Goal: Communication & Community: Answer question/provide support

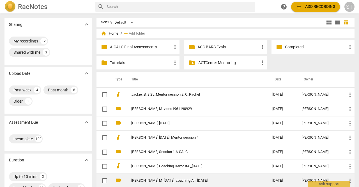
click at [162, 180] on link "[PERSON_NAME] M_[DATE]_coaching Ani [DATE]" at bounding box center [191, 180] width 121 height 4
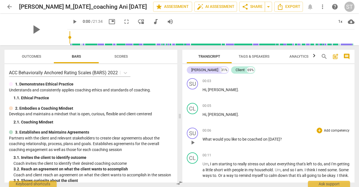
click at [295, 139] on p "What would you like to be coached on [DATE] ?" at bounding box center [277, 139] width 148 height 6
click at [328, 132] on p "Add competency" at bounding box center [337, 130] width 27 height 5
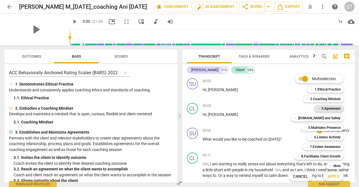
click at [333, 109] on b "3.Agreement" at bounding box center [331, 108] width 19 height 7
click at [333, 177] on span "Apply" at bounding box center [334, 176] width 12 height 6
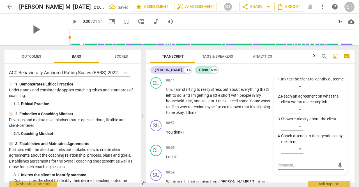
scroll to position [72, 0]
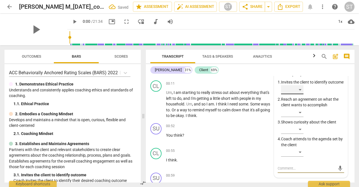
click at [300, 94] on div "​" at bounding box center [292, 89] width 22 height 9
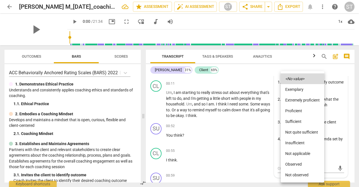
click at [300, 115] on li "Proficient" at bounding box center [303, 110] width 44 height 11
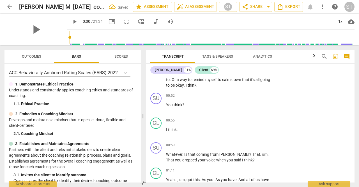
scroll to position [115, 0]
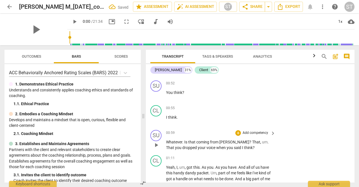
click at [185, 143] on span "Is" at bounding box center [186, 142] width 4 height 4
click at [189, 145] on span "dropped" at bounding box center [180, 147] width 15 height 4
click at [256, 132] on p "Add competency" at bounding box center [255, 132] width 27 height 5
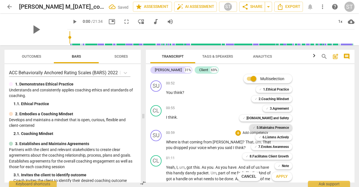
click at [281, 129] on b "5.Maintains Presence" at bounding box center [273, 127] width 32 height 7
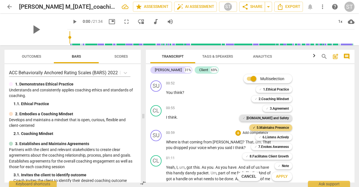
click at [282, 118] on b "[DOMAIN_NAME] and Safety" at bounding box center [268, 118] width 42 height 7
click at [278, 147] on b "7.Evokes Awareness" at bounding box center [274, 146] width 31 height 7
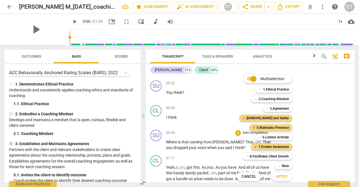
click at [287, 177] on span "Apply" at bounding box center [282, 176] width 12 height 6
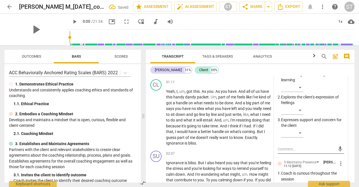
scroll to position [194, 0]
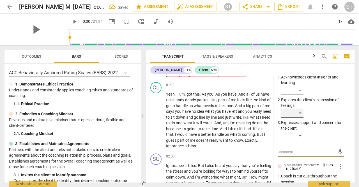
click at [301, 116] on div "​" at bounding box center [292, 112] width 22 height 9
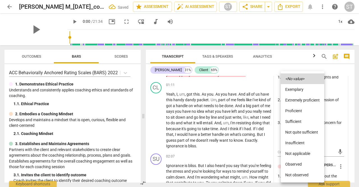
click at [302, 112] on li "Proficient" at bounding box center [303, 110] width 44 height 11
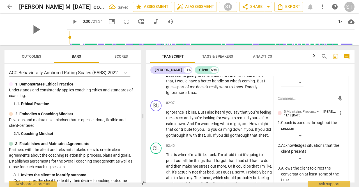
scroll to position [252, 0]
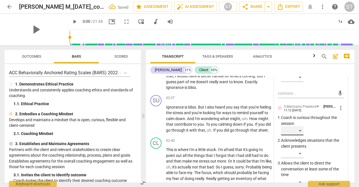
click at [301, 133] on div "​" at bounding box center [292, 130] width 22 height 9
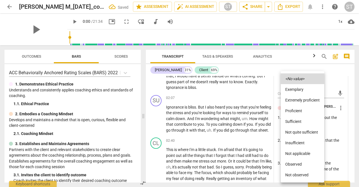
click at [302, 111] on li "Proficient" at bounding box center [303, 110] width 44 height 11
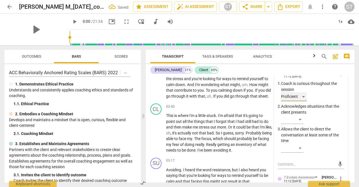
scroll to position [290, 0]
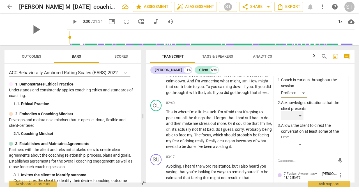
click at [302, 120] on div "​" at bounding box center [292, 115] width 22 height 9
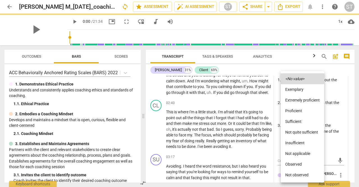
click at [303, 111] on li "Proficient" at bounding box center [303, 110] width 44 height 11
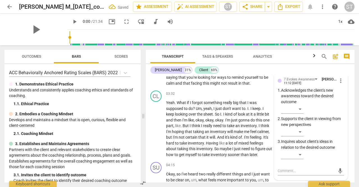
scroll to position [388, 0]
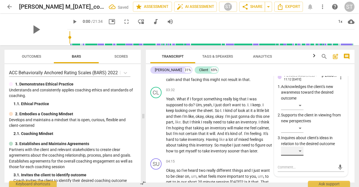
click at [301, 153] on div "​" at bounding box center [292, 150] width 22 height 9
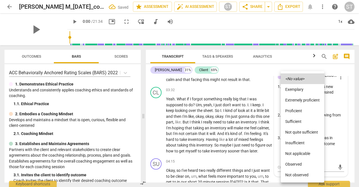
click at [306, 112] on li "Proficient" at bounding box center [303, 110] width 44 height 11
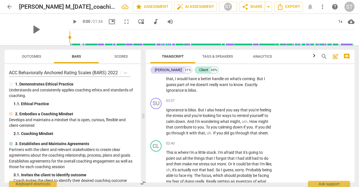
scroll to position [251, 0]
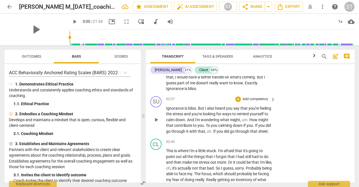
click at [254, 106] on span "you're" at bounding box center [254, 108] width 11 height 4
click at [255, 101] on p "Add competency" at bounding box center [255, 99] width 27 height 5
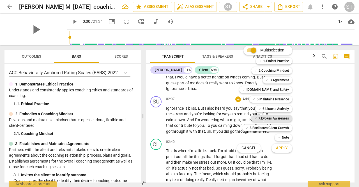
click at [280, 118] on b "7.Evokes Awareness" at bounding box center [274, 118] width 31 height 7
click at [278, 101] on b "5.Maintains Presence" at bounding box center [273, 99] width 32 height 7
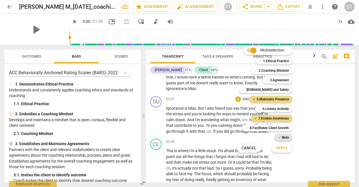
click at [285, 138] on b "Note" at bounding box center [285, 137] width 7 height 7
click at [285, 149] on span "Apply" at bounding box center [282, 148] width 12 height 6
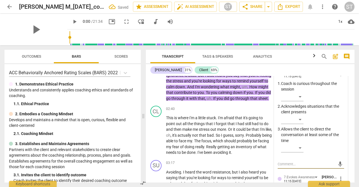
scroll to position [289, 0]
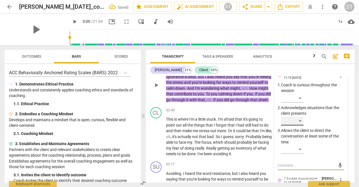
click at [301, 122] on div "​" at bounding box center [292, 120] width 22 height 9
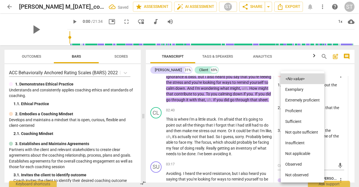
click at [305, 112] on li "Proficient" at bounding box center [303, 110] width 44 height 11
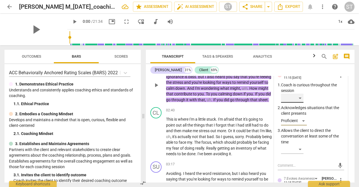
click at [301, 99] on div "​" at bounding box center [292, 97] width 22 height 9
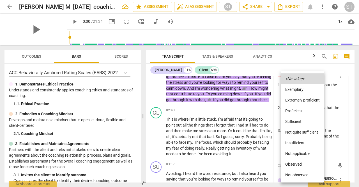
click at [301, 112] on li "Proficient" at bounding box center [303, 110] width 44 height 11
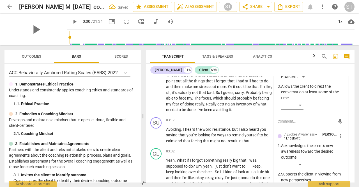
scroll to position [333, 0]
click at [302, 107] on div "​" at bounding box center [292, 104] width 22 height 9
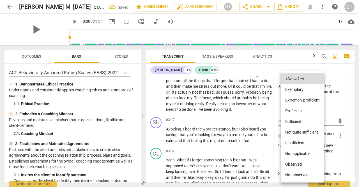
click at [303, 112] on li "Proficient" at bounding box center [303, 110] width 44 height 11
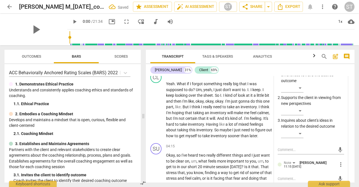
scroll to position [409, 0]
click at [300, 135] on div "​" at bounding box center [292, 133] width 22 height 9
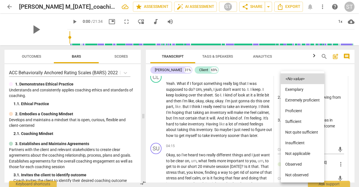
click at [304, 114] on li "Proficient" at bounding box center [303, 110] width 44 height 11
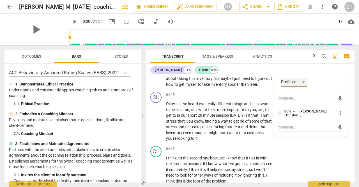
scroll to position [465, 0]
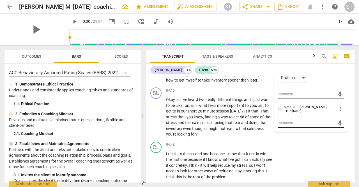
click at [285, 124] on textarea at bounding box center [307, 122] width 58 height 5
type textarea "A"
type textarea "Al"
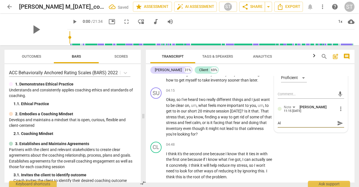
type textarea "Alt"
type textarea "Alte"
type textarea "Alter"
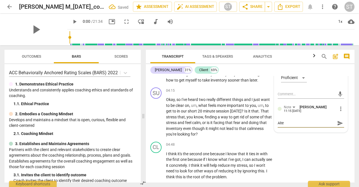
type textarea "Alter"
type textarea "Altern"
type textarea "Alterna"
type textarea "Alternat"
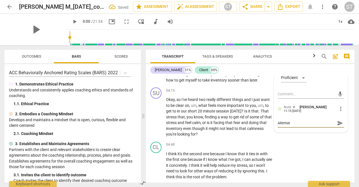
type textarea "Alternati"
type textarea "Alternativ"
type textarea "Alternative"
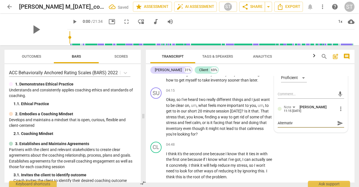
type textarea "Alternative"
type textarea "Alternative i"
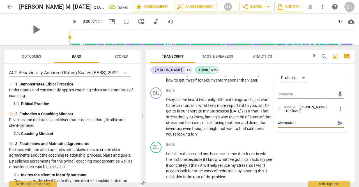
type textarea "Alternative is"
type textarea "Alternative is t"
type textarea "Alternative is to"
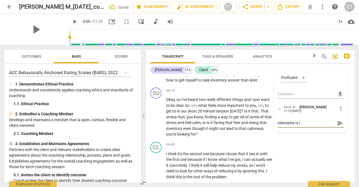
type textarea "Alternative is to"
type textarea "Alternative is to i"
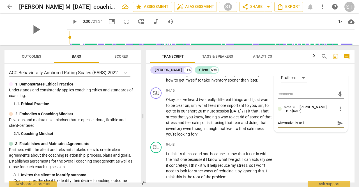
type textarea "Alternative is to in"
type textarea "Alternative is to i"
type textarea "Alternative is to"
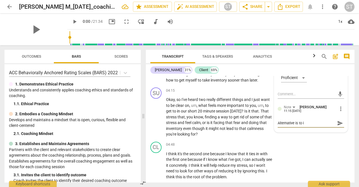
type textarea "Alternative is to"
type textarea "Alternative is t"
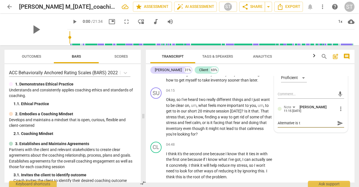
type textarea "Alternative is"
type textarea "Alternative i"
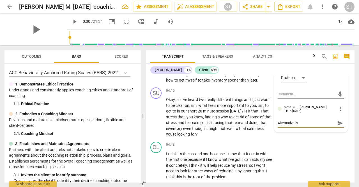
type textarea "Alternative i"
type textarea "Alternative"
type textarea "Alternative c"
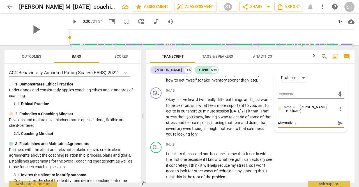
type textarea "Alternative co"
type textarea "Alternative cou"
type textarea "Alternative coul"
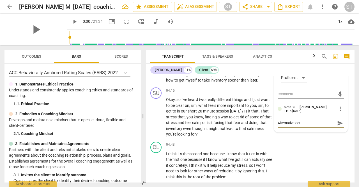
type textarea "Alternative coul"
type textarea "Alternative could"
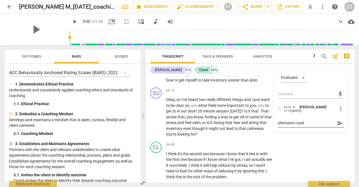
type textarea "Alternative could b"
type textarea "Alternative could be"
type textarea "Alternative could be:"
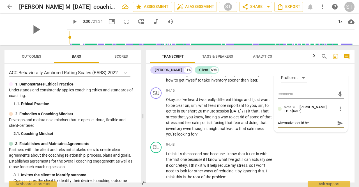
type textarea "Alternative could be:"
type textarea "Alternative could be: M"
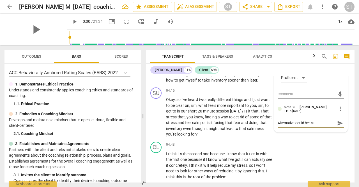
type textarea "Alternative could be: Mi"
type textarea "Alternative could be: Mir"
type textarea "Alternative could be: Mirr"
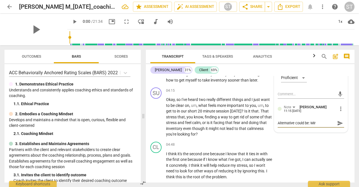
type textarea "Alternative could be: Mirr"
type textarea "Alternative could be: Mirro"
type textarea "Alternative could be: Mirror"
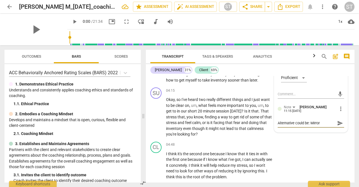
type textarea "Alternative could be: Mirrori"
type textarea "Alternative could be: Mirrorin"
type textarea "Alternative could be: Mirroring"
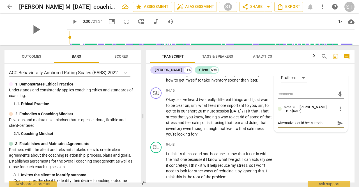
type textarea "Alternative could be: Mirroring"
type textarea "Alternative could be: Mirroring b"
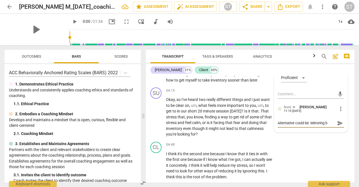
type textarea "Alternative could be: Mirroring ba"
type textarea "Alternative could be: Mirroring bac"
type textarea "Alternative could be: Mirroring back"
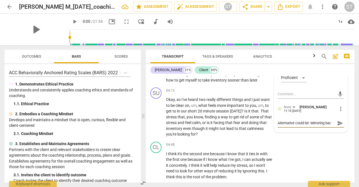
type textarea "Alternative could be: Mirroring back"
type textarea "Alternative could be: Mirroring back ""
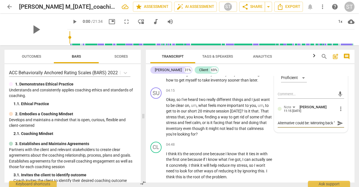
scroll to position [4, 0]
type textarea "Alternative could be: Mirroring back "i"
type textarea "Alternative could be: Mirroring back "in"
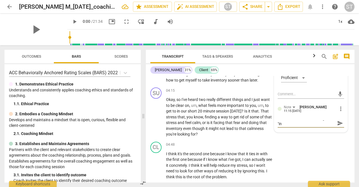
type textarea "Alternative could be: Mirroring back "i"
type textarea "Alternative could be: Mirroring back "ig"
type textarea "Alternative could be: Mirroring back "ign"
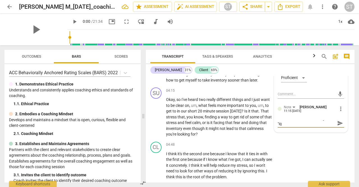
type textarea "Alternative could be: Mirroring back "ign"
type textarea "Alternative could be: Mirroring back "igno"
type textarea "Alternative could be: Mirroring back "ignor"
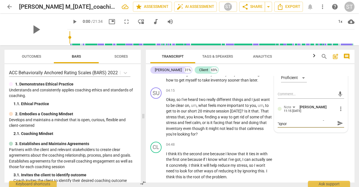
scroll to position [0, 0]
type textarea "Alternative could be: Mirroring back "ignora"
type textarea "Alternative could be: Mirroring back "ignoran"
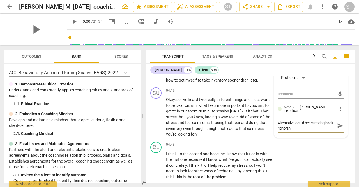
type textarea "Alternative could be: Mirroring back "ignoranc"
type textarea "Alternative could be: Mirroring back "ignorance"
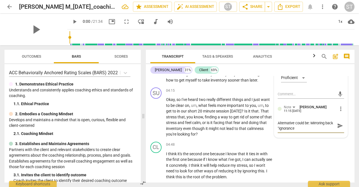
type textarea "Alternative could be: Mirroring back "ignorance"
type textarea "Alternative could be: Mirroring back "ignorance i"
type textarea "Alternative could be: Mirroring back "ignorance is"
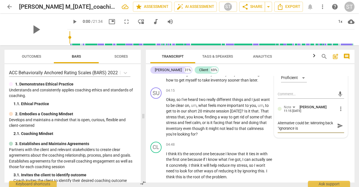
type textarea "Alternative could be: Mirroring back "ignorance is"
type textarea "Alternative could be: Mirroring back "ignorance is b"
type textarea "Alternative could be: Mirroring back "ignorance is bl"
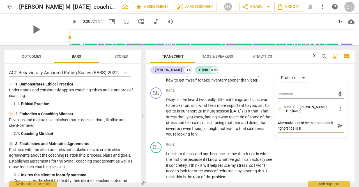
type textarea "Alternative could be: Mirroring back "ignorance is bl"
type textarea "Alternative could be: Mirroring back "ignorance is bli"
type textarea "Alternative could be: Mirroring back "ignorance is blis"
type textarea "Alternative could be: Mirroring back "ignorance is bliss"
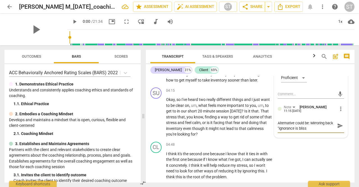
type textarea "Alternative could be: Mirroring back "ignorance is bliss."
type textarea "Alternative could be: Mirroring back "ignorance is bliss.""
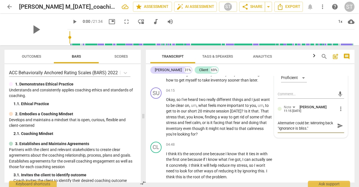
type textarea "Alternative could be: Mirroring back "ignorance is bliss.""
type textarea "Alternative could be: Mirroring back "ignorance is bliss." H"
type textarea "Alternative could be: Mirroring back "ignorance is bliss." Ho"
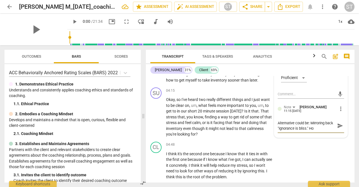
type textarea "Alternative could be: Mirroring back "ignorance is bliss." How"
type textarea "Alternative could be: Mirroring back "ignorance is bliss." How i"
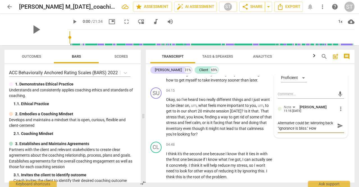
type textarea "Alternative could be: Mirroring back "ignorance is bliss." How i"
type textarea "Alternative could be: Mirroring back "ignorance is bliss." How is"
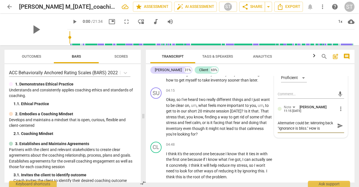
type textarea "Alternative could be: Mirroring back "ignorance is bliss." How is t"
type textarea "Alternative could be: Mirroring back "ignorance is bliss." How is th"
type textarea "Alternative could be: Mirroring back "ignorance is bliss." How is tha"
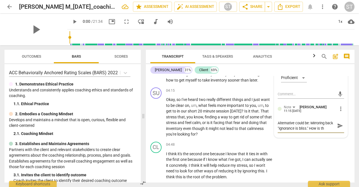
type textarea "Alternative could be: Mirroring back "ignorance is bliss." How is tha"
type textarea "Alternative could be: Mirroring back "ignorance is bliss." How is that"
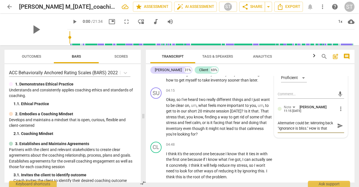
type textarea "Alternative could be: Mirroring back "ignorance is bliss." How is that g"
type textarea "Alternative could be: Mirroring back "ignorance is bliss." How is that gi"
type textarea "Alternative could be: Mirroring back "ignorance is bliss." How is that g"
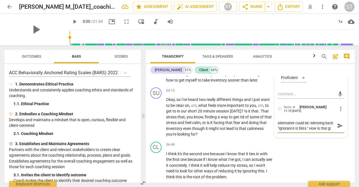
type textarea "Alternative could be: Mirroring back "ignorance is bliss." How is that g"
type textarea "Alternative could be: Mirroring back "ignorance is bliss." How is that go"
type textarea "Alternative could be: Mirroring back "ignorance is bliss." How is that goi"
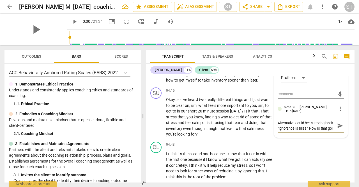
type textarea "Alternative could be: Mirroring back "ignorance is bliss." How is that goin"
type textarea "Alternative could be: Mirroring back "ignorance is bliss." How is that going"
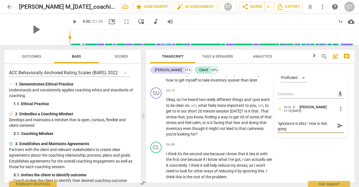
type textarea "Alternative could be: Mirroring back "ignorance is bliss." How is that going t"
type textarea "Alternative could be: Mirroring back "ignorance is bliss." How is that going to"
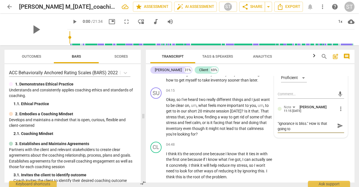
type textarea "Alternative could be: Mirroring back "ignorance is bliss." How is that going to"
type textarea "Alternative could be: Mirroring back "ignorance is bliss." How is that going to…"
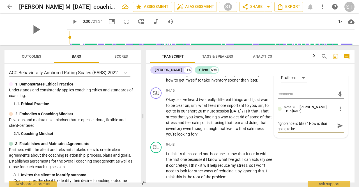
scroll to position [0, 0]
type textarea "Alternative could be: Mirroring back "ignorance is bliss." How is that going to…"
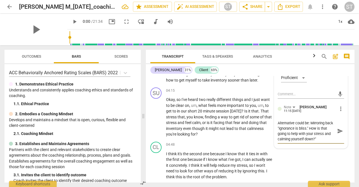
click at [339, 130] on span "send" at bounding box center [340, 131] width 6 height 6
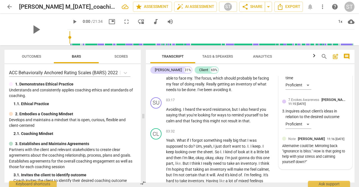
scroll to position [353, 0]
click at [255, 111] on span "heard" at bounding box center [254, 109] width 11 height 4
click at [257, 102] on p "Add competency" at bounding box center [255, 99] width 27 height 5
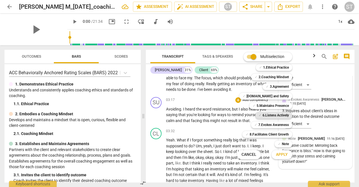
click at [282, 115] on b "6.Listens Actively" at bounding box center [276, 115] width 26 height 7
click at [282, 155] on span "Apply" at bounding box center [282, 155] width 12 height 6
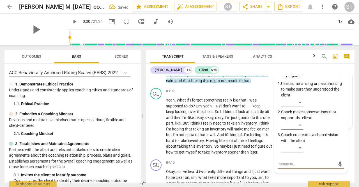
scroll to position [392, 0]
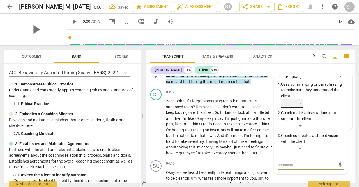
click at [300, 108] on div "​" at bounding box center [292, 103] width 22 height 9
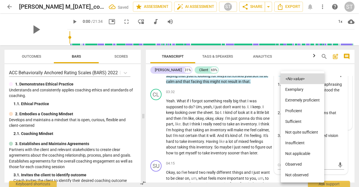
click at [301, 113] on li "Proficient" at bounding box center [303, 110] width 44 height 11
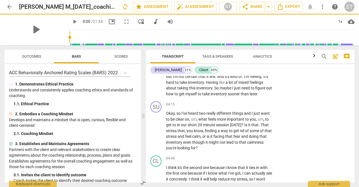
scroll to position [453, 0]
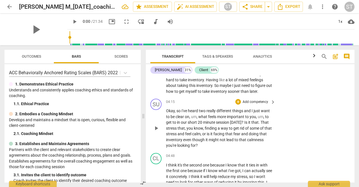
click at [259, 113] on span "just" at bounding box center [257, 110] width 7 height 4
click at [254, 104] on p "Add competency" at bounding box center [255, 101] width 27 height 5
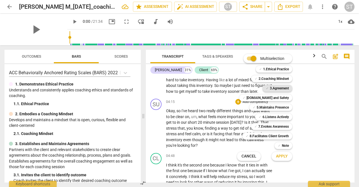
click at [282, 90] on b "3.Agreement" at bounding box center [279, 88] width 19 height 7
click at [285, 108] on b "5.Maintains Presence" at bounding box center [273, 107] width 32 height 7
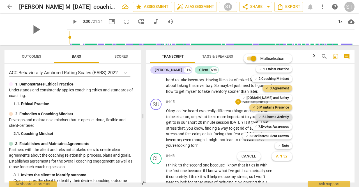
click at [284, 118] on b "6.Listens Actively" at bounding box center [276, 116] width 26 height 7
click at [287, 159] on button "Apply" at bounding box center [282, 156] width 21 height 10
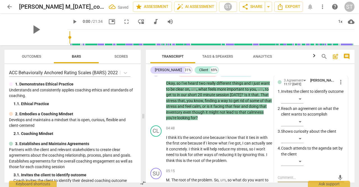
scroll to position [486, 0]
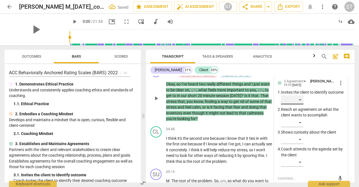
click at [299, 104] on div "​" at bounding box center [292, 99] width 22 height 9
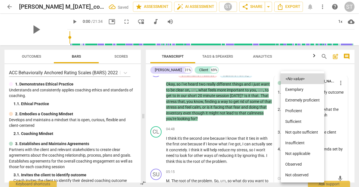
click at [300, 112] on li "Proficient" at bounding box center [303, 110] width 44 height 11
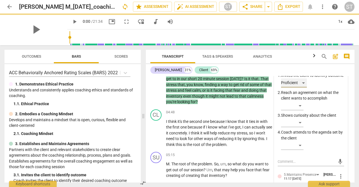
scroll to position [506, 0]
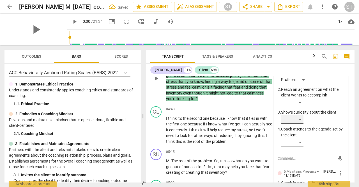
click at [300, 124] on div "​" at bounding box center [292, 119] width 22 height 9
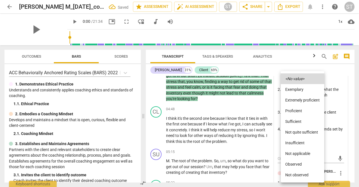
click at [334, 152] on div at bounding box center [179, 93] width 359 height 187
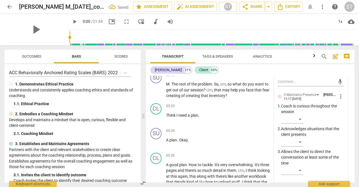
scroll to position [586, 0]
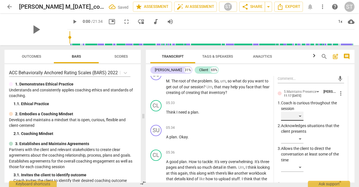
click at [299, 120] on div "​" at bounding box center [292, 115] width 22 height 9
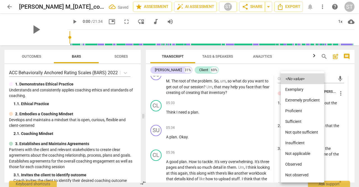
click at [299, 110] on li "Proficient" at bounding box center [303, 110] width 44 height 11
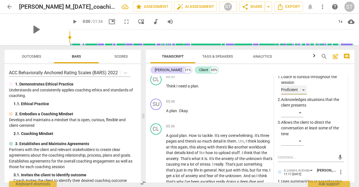
scroll to position [615, 0]
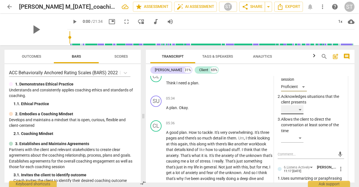
click at [301, 114] on div "​" at bounding box center [292, 109] width 22 height 9
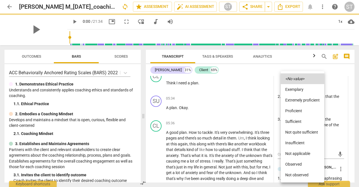
click at [304, 104] on li "Extremely proficient" at bounding box center [303, 100] width 44 height 11
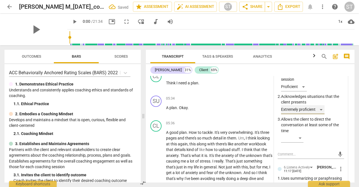
click at [321, 114] on div "Extremely proficient" at bounding box center [303, 109] width 44 height 9
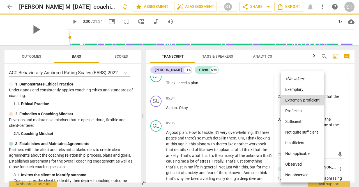
click at [305, 111] on li "Proficient" at bounding box center [303, 110] width 44 height 11
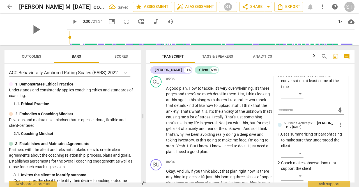
scroll to position [660, 0]
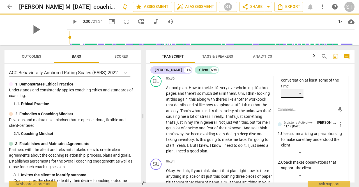
click at [299, 98] on div "​" at bounding box center [292, 93] width 22 height 9
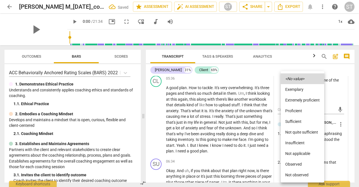
click at [299, 113] on li "Proficient" at bounding box center [303, 110] width 44 height 11
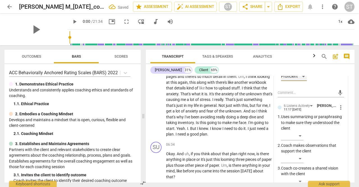
scroll to position [686, 0]
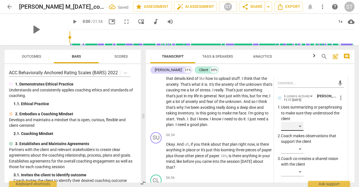
click at [301, 131] on div "​" at bounding box center [292, 126] width 22 height 9
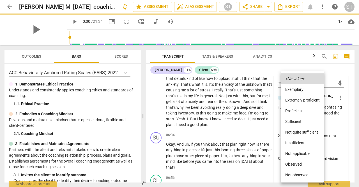
click at [305, 111] on li "Proficient" at bounding box center [303, 110] width 44 height 11
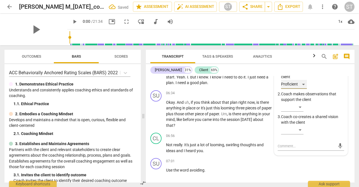
scroll to position [728, 0]
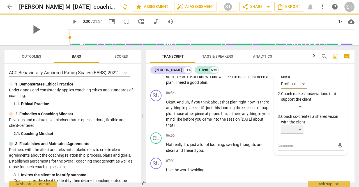
click at [301, 134] on div "​" at bounding box center [292, 129] width 22 height 9
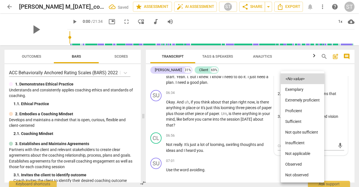
click at [303, 112] on li "Proficient" at bounding box center [303, 110] width 44 height 11
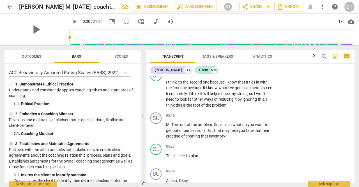
scroll to position [543, 0]
click at [255, 118] on p "Add competency" at bounding box center [255, 115] width 27 height 5
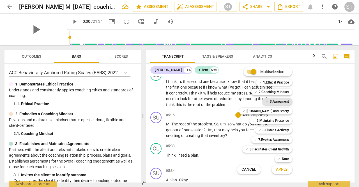
click at [277, 102] on b "3.Agreement" at bounding box center [279, 101] width 19 height 7
click at [312, 150] on div at bounding box center [179, 93] width 359 height 187
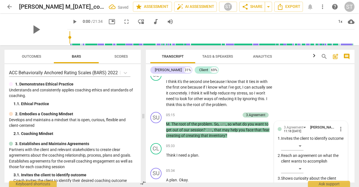
scroll to position [650, 0]
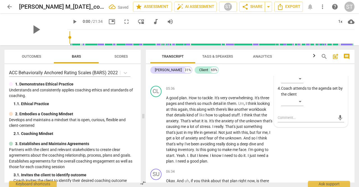
click at [257, 146] on span "and" at bounding box center [260, 143] width 7 height 4
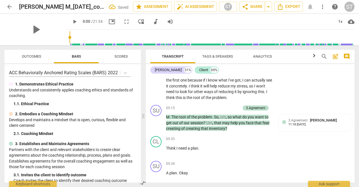
scroll to position [550, 0]
click at [307, 131] on div "3.Agreement [PERSON_NAME] 11:18 [DATE]" at bounding box center [315, 125] width 67 height 14
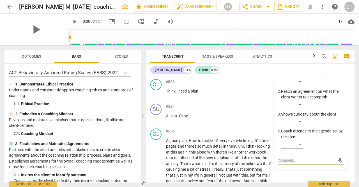
scroll to position [607, 0]
click at [299, 109] on div "​" at bounding box center [292, 104] width 22 height 9
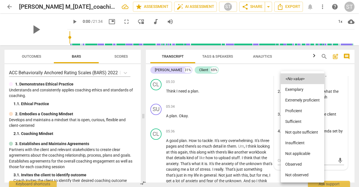
click at [305, 114] on li "Proficient" at bounding box center [303, 110] width 44 height 11
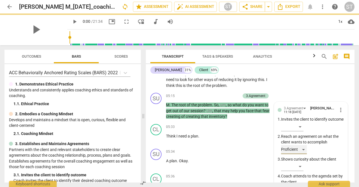
scroll to position [561, 0]
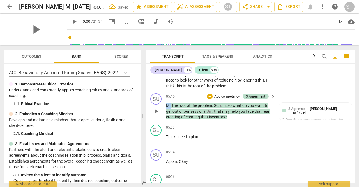
drag, startPoint x: 171, startPoint y: 111, endPoint x: 164, endPoint y: 111, distance: 7.3
click at [164, 111] on div "SU play_arrow pause 05:15 + Add competency 3.Agreement keyboard_arrow_right M .…" at bounding box center [250, 106] width 209 height 31
click at [176, 102] on div "+" at bounding box center [177, 104] width 6 height 6
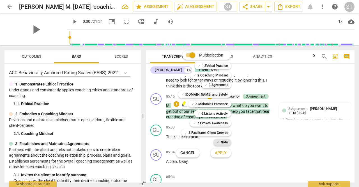
click at [221, 143] on b "Note" at bounding box center [224, 142] width 7 height 7
click at [223, 155] on span "Apply" at bounding box center [221, 153] width 12 height 6
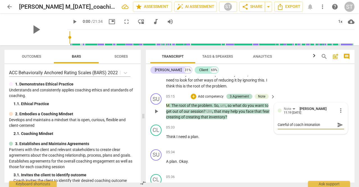
click at [341, 128] on span "send" at bounding box center [340, 125] width 6 height 6
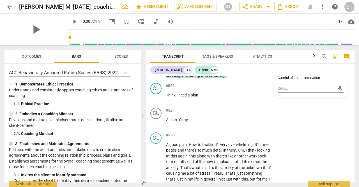
scroll to position [618, 0]
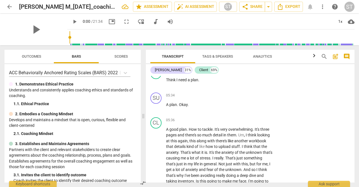
click at [218, 99] on div "05:34 + Add competency keyboard_arrow_right" at bounding box center [221, 95] width 110 height 6
click at [256, 98] on p "Add competency" at bounding box center [255, 95] width 27 height 5
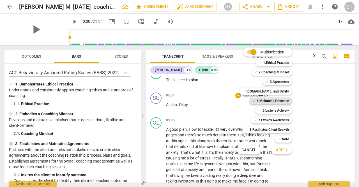
click at [281, 102] on b "5.Maintains Presence" at bounding box center [273, 100] width 32 height 7
click at [284, 152] on span "Apply" at bounding box center [282, 150] width 12 height 6
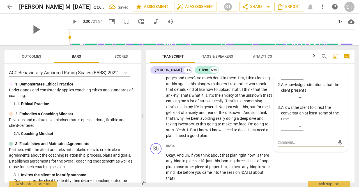
scroll to position [658, 0]
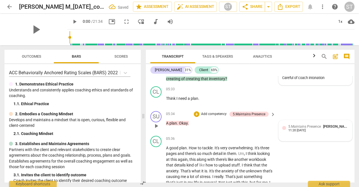
click at [310, 128] on span "5.Maintains Presence" at bounding box center [305, 126] width 33 height 4
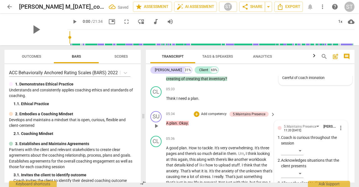
scroll to position [694, 0]
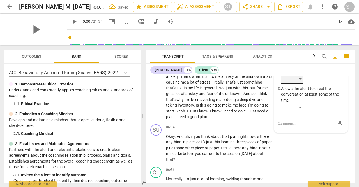
click at [300, 83] on div "​" at bounding box center [292, 78] width 22 height 9
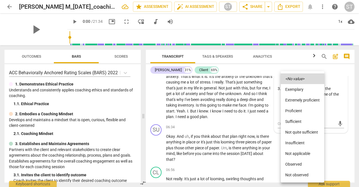
click at [300, 111] on li "Proficient" at bounding box center [303, 110] width 44 height 11
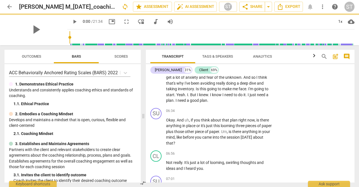
scroll to position [712, 0]
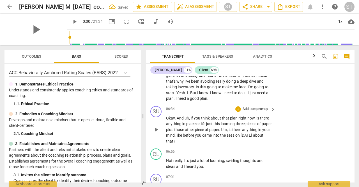
click at [259, 121] on p "Okay . And uh , if you think about that plan right now , is there anything in p…" at bounding box center [219, 129] width 107 height 29
click at [254, 111] on p "Add competency" at bounding box center [255, 108] width 27 height 5
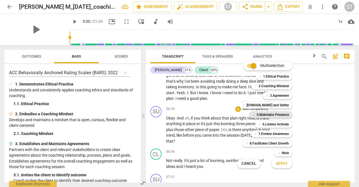
click at [286, 116] on b "5.Maintains Presence" at bounding box center [273, 114] width 32 height 7
click at [289, 125] on div "✓ 6.Listens Actively" at bounding box center [273, 124] width 37 height 7
click at [284, 134] on b "7.Evokes Awareness" at bounding box center [274, 133] width 31 height 7
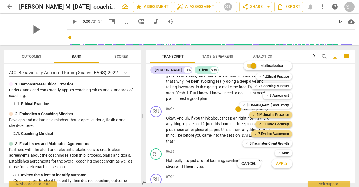
click at [288, 163] on button "Apply" at bounding box center [282, 163] width 21 height 10
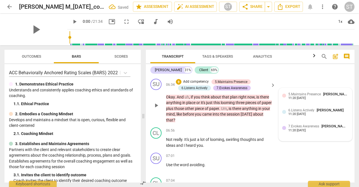
click at [306, 100] on div "11:20 [DATE]" at bounding box center [297, 98] width 17 height 4
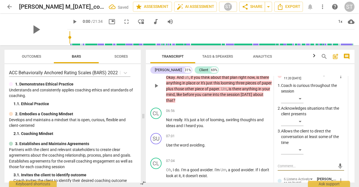
scroll to position [758, 0]
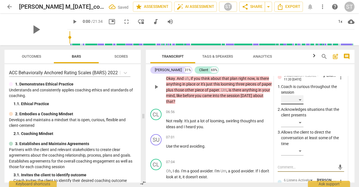
click at [300, 104] on div "​" at bounding box center [292, 99] width 22 height 9
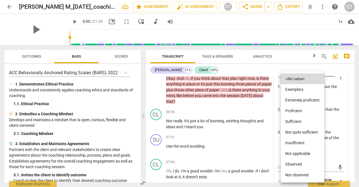
click at [300, 113] on li "Proficient" at bounding box center [303, 110] width 44 height 11
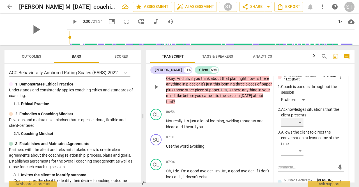
click at [301, 127] on div "​" at bounding box center [292, 122] width 22 height 9
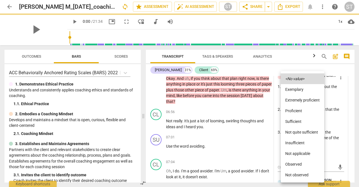
click at [307, 113] on li "Proficient" at bounding box center [303, 110] width 44 height 11
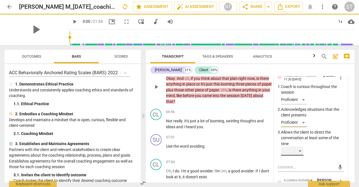
click at [301, 155] on div "​" at bounding box center [292, 150] width 22 height 9
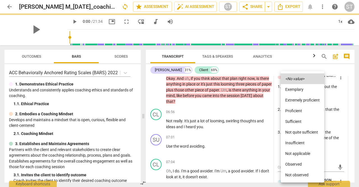
click at [302, 114] on li "Proficient" at bounding box center [303, 110] width 44 height 11
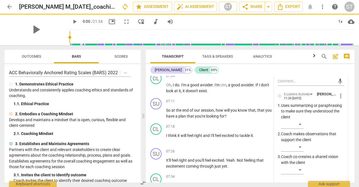
scroll to position [845, 0]
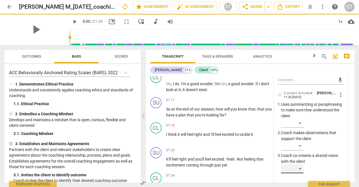
click at [299, 173] on div "​" at bounding box center [292, 168] width 22 height 9
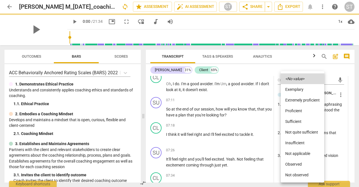
click at [304, 112] on li "Proficient" at bounding box center [303, 110] width 44 height 11
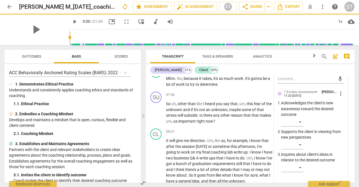
scroll to position [953, 0]
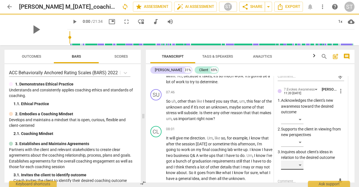
click at [300, 169] on div "​" at bounding box center [292, 164] width 22 height 9
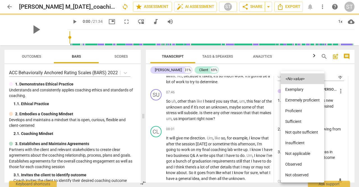
click at [303, 112] on li "Proficient" at bounding box center [303, 110] width 44 height 11
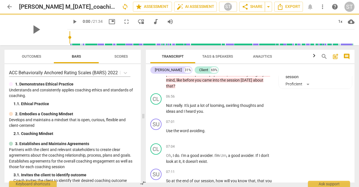
scroll to position [772, 0]
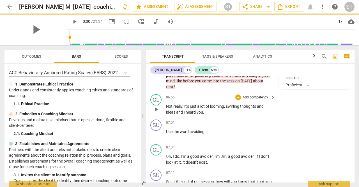
click at [176, 114] on span "ideas" at bounding box center [171, 112] width 10 height 4
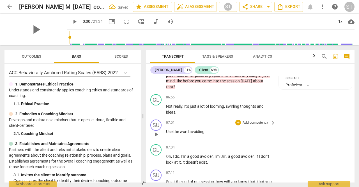
click at [166, 134] on span "Use" at bounding box center [169, 131] width 7 height 4
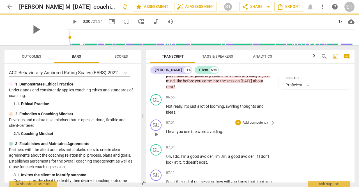
click at [288, 131] on div "SU play_arrow pause 07:01 + Add competency keyboard_arrow_right I hear you use …" at bounding box center [250, 129] width 209 height 25
click at [296, 132] on div "SU play_arrow pause 07:01 + Add competency keyboard_arrow_right I hear you use …" at bounding box center [250, 129] width 209 height 25
click at [175, 134] on span "hear" at bounding box center [172, 131] width 9 height 4
click at [259, 125] on p "Add competency" at bounding box center [255, 122] width 27 height 5
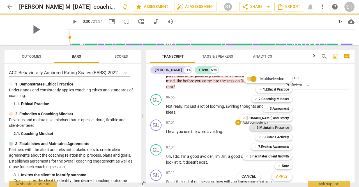
click at [285, 129] on b "5.Maintains Presence" at bounding box center [273, 127] width 32 height 7
click at [281, 177] on span "Apply" at bounding box center [282, 176] width 12 height 6
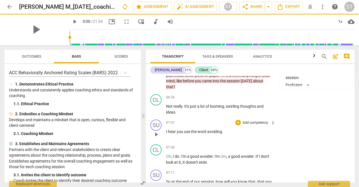
click at [223, 134] on p "I hear you use the word avoiding ." at bounding box center [219, 132] width 107 height 6
click at [253, 125] on p "Add competency" at bounding box center [255, 122] width 27 height 5
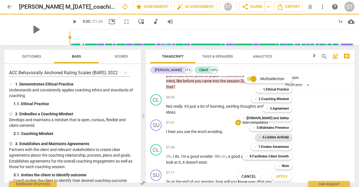
click at [284, 138] on b "6.Listens Actively" at bounding box center [276, 137] width 26 height 7
click at [285, 181] on div "Apply x" at bounding box center [284, 176] width 31 height 12
click at [284, 175] on span "Apply" at bounding box center [282, 176] width 12 height 6
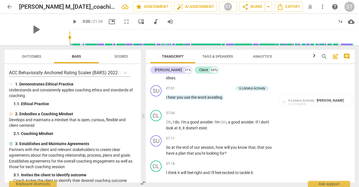
scroll to position [806, 0]
click at [310, 102] on div "6.Listens Actively [PERSON_NAME] 11:23 [DATE]" at bounding box center [315, 105] width 73 height 20
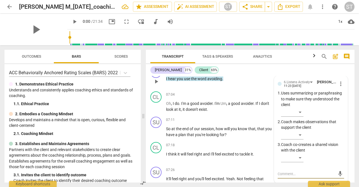
scroll to position [825, 0]
click at [301, 117] on div "​" at bounding box center [292, 112] width 22 height 9
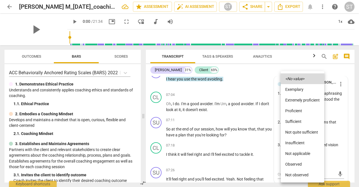
click at [305, 113] on li "Proficient" at bounding box center [303, 110] width 44 height 11
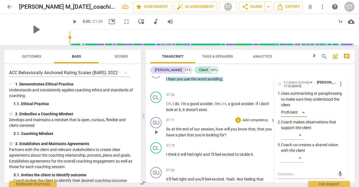
click at [258, 123] on p "Add competency" at bounding box center [255, 120] width 27 height 5
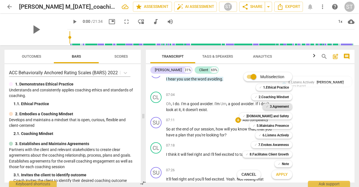
click at [280, 107] on b "3.Agreement" at bounding box center [279, 106] width 19 height 7
click at [285, 174] on span "Apply" at bounding box center [282, 175] width 12 height 6
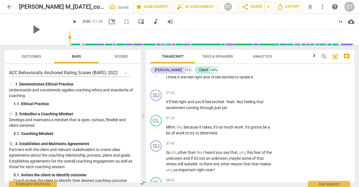
scroll to position [902, 0]
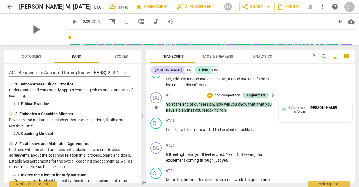
click at [307, 110] on div "3.Agreement [PERSON_NAME]" at bounding box center [314, 107] width 51 height 5
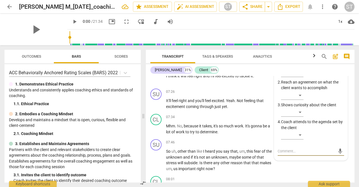
scroll to position [903, 0]
click at [302, 100] on div "​" at bounding box center [292, 95] width 22 height 9
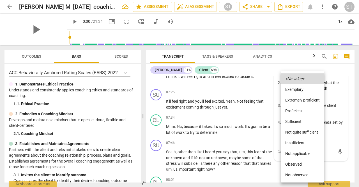
click at [301, 112] on li "Proficient" at bounding box center [303, 110] width 44 height 11
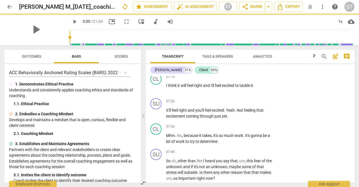
scroll to position [896, 0]
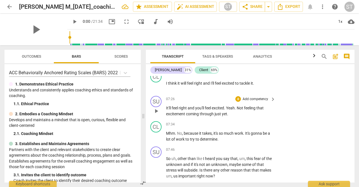
click at [255, 110] on span "feeling" at bounding box center [250, 108] width 12 height 4
click at [254, 102] on p "Add competency" at bounding box center [255, 99] width 27 height 5
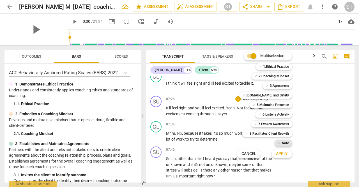
click at [285, 142] on b "Note" at bounding box center [285, 143] width 7 height 7
click at [284, 153] on span "Apply" at bounding box center [282, 154] width 12 height 6
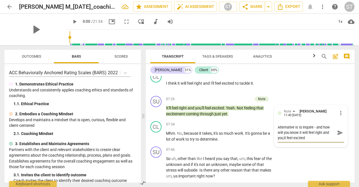
scroll to position [0, 0]
click at [284, 140] on textarea "Alternative is to inquire - and how will you know it will feel right and you;ll…" at bounding box center [307, 132] width 58 height 16
click at [321, 140] on textarea "Alternative is to inquire - and how will you know it will feel right and you'll…" at bounding box center [307, 132] width 58 height 16
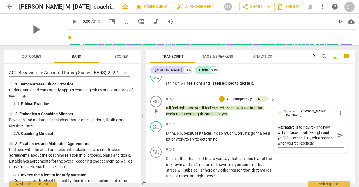
click at [338, 138] on span "send" at bounding box center [340, 135] width 6 height 6
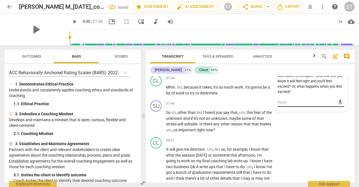
scroll to position [940, 0]
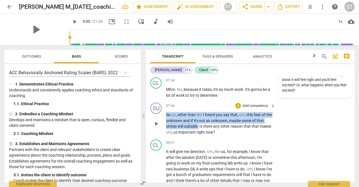
drag, startPoint x: 199, startPoint y: 132, endPoint x: 163, endPoint y: 121, distance: 37.7
click at [163, 121] on div "SU play_arrow pause 07:46 + Add competency keyboard_arrow_right So uh , other t…" at bounding box center [250, 118] width 209 height 37
click at [206, 123] on div "+" at bounding box center [206, 125] width 6 height 6
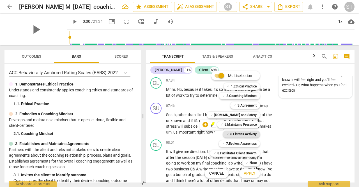
click at [242, 132] on b "6.Listens Actively" at bounding box center [243, 134] width 26 height 7
click at [249, 175] on span "Apply" at bounding box center [250, 173] width 12 height 6
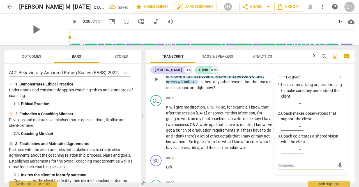
scroll to position [982, 0]
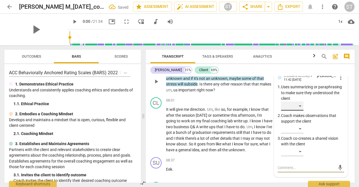
click at [300, 110] on div "​" at bounding box center [292, 105] width 22 height 9
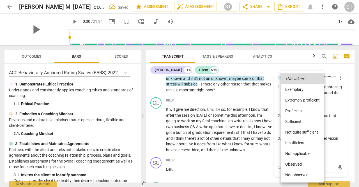
click at [303, 111] on li "Proficient" at bounding box center [303, 110] width 44 height 11
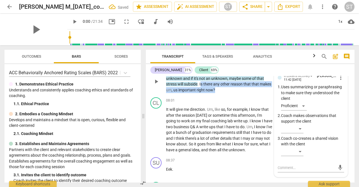
drag, startPoint x: 201, startPoint y: 90, endPoint x: 230, endPoint y: 97, distance: 30.4
click at [230, 93] on p "So uh , other than like I heard you say that , um , this fear of the unknown an…" at bounding box center [219, 81] width 107 height 23
click at [234, 88] on div "+" at bounding box center [233, 88] width 6 height 6
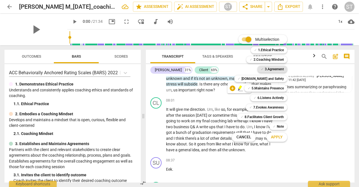
click at [275, 66] on b "3.Agreement" at bounding box center [274, 69] width 19 height 7
click at [277, 140] on span "Apply" at bounding box center [277, 137] width 12 height 6
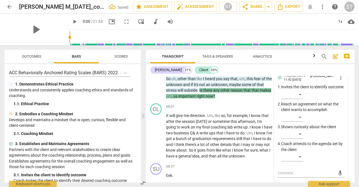
scroll to position [986, 0]
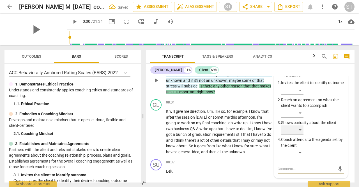
click at [300, 134] on div "​" at bounding box center [292, 129] width 22 height 9
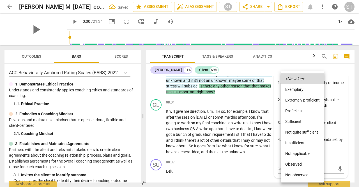
click at [300, 111] on li "Proficient" at bounding box center [303, 110] width 44 height 11
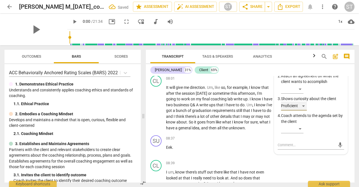
scroll to position [1010, 0]
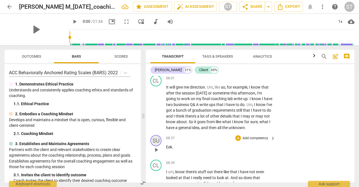
click at [154, 146] on div "SU" at bounding box center [155, 140] width 11 height 11
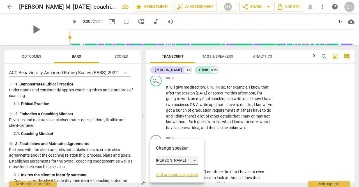
click at [186, 161] on div "[PERSON_NAME]" at bounding box center [177, 160] width 42 height 9
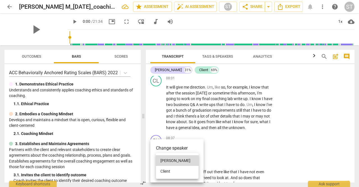
click at [178, 173] on li "Client" at bounding box center [177, 171] width 43 height 11
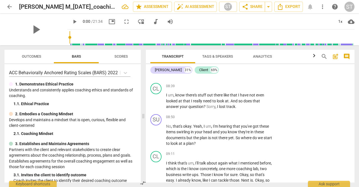
scroll to position [1087, 0]
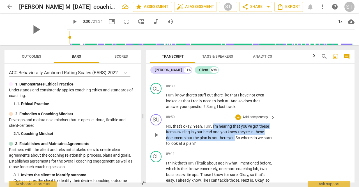
drag, startPoint x: 213, startPoint y: 131, endPoint x: 235, endPoint y: 142, distance: 24.5
click at [235, 142] on p "No , that's okay . Yeah , I um , I'm hearing that you've got these items swirli…" at bounding box center [219, 134] width 107 height 23
click at [241, 136] on div "+" at bounding box center [241, 136] width 6 height 6
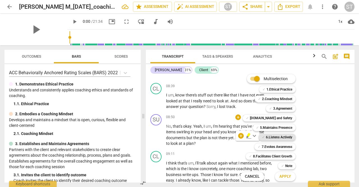
click at [277, 134] on b "6.Listens Actively" at bounding box center [279, 137] width 26 height 7
click at [284, 175] on span "Apply" at bounding box center [286, 176] width 12 height 6
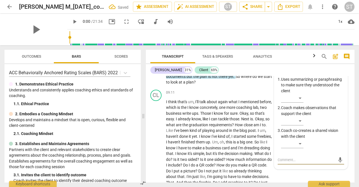
scroll to position [1146, 0]
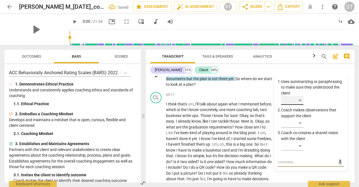
click at [303, 105] on div "​" at bounding box center [292, 100] width 22 height 9
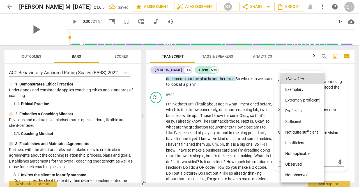
click at [303, 113] on li "Proficient" at bounding box center [303, 110] width 44 height 11
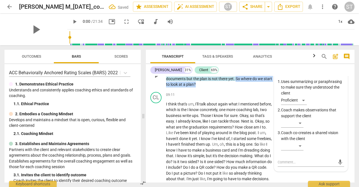
drag, startPoint x: 237, startPoint y: 84, endPoint x: 240, endPoint y: 95, distance: 11.2
click at [240, 90] on div "SU play_arrow pause 08:50 + Add competency 6.Listens Actively keyboard_arrow_ri…" at bounding box center [250, 71] width 209 height 37
click at [209, 84] on div "+" at bounding box center [210, 83] width 6 height 6
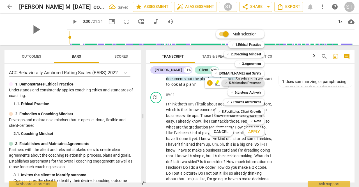
click at [243, 84] on b "5.Maintains Presence" at bounding box center [245, 82] width 32 height 7
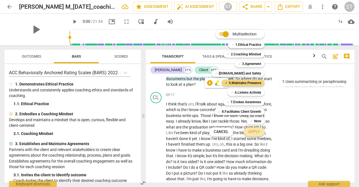
click at [260, 134] on button "Apply" at bounding box center [254, 132] width 21 height 10
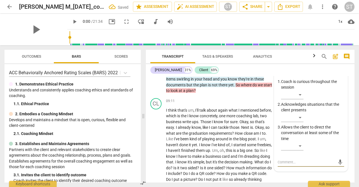
scroll to position [1149, 0]
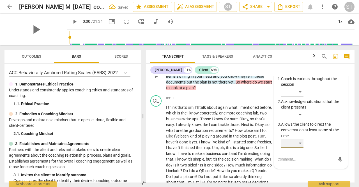
click at [300, 147] on div "​" at bounding box center [292, 142] width 22 height 9
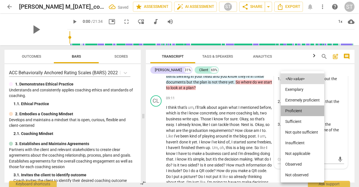
click at [296, 108] on li "Proficient" at bounding box center [303, 110] width 44 height 11
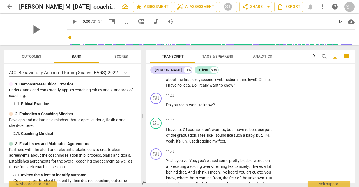
scroll to position [1349, 0]
click at [244, 108] on p "Do you really want to know ?" at bounding box center [219, 105] width 107 height 6
click at [253, 98] on p "Add competency" at bounding box center [255, 95] width 27 height 5
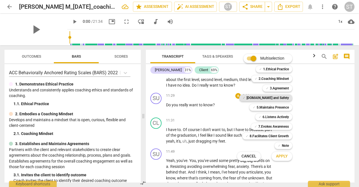
click at [279, 98] on b "[DOMAIN_NAME] and Safety" at bounding box center [268, 97] width 42 height 7
click at [276, 109] on b "5.Maintains Presence" at bounding box center [273, 107] width 32 height 7
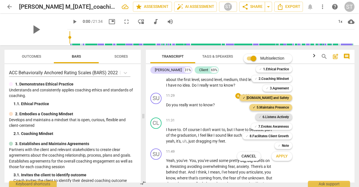
click at [280, 118] on b "6.Listens Actively" at bounding box center [276, 116] width 26 height 7
click at [277, 126] on b "7.Evokes Awareness" at bounding box center [274, 126] width 31 height 7
click at [286, 158] on span "Apply" at bounding box center [282, 156] width 12 height 6
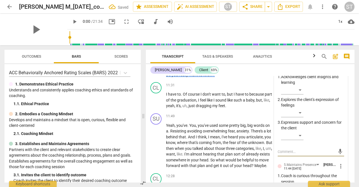
scroll to position [1391, 0]
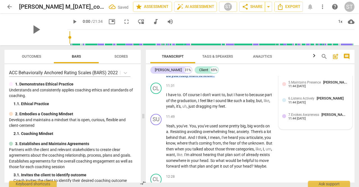
click at [306, 72] on div "11:44 [DATE]" at bounding box center [297, 70] width 17 height 4
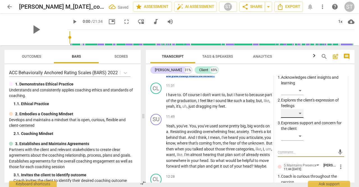
click at [301, 118] on div "​" at bounding box center [292, 113] width 22 height 9
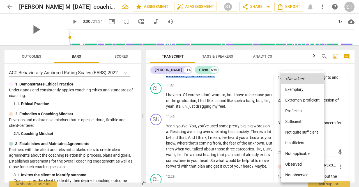
click at [303, 111] on li "Proficient" at bounding box center [303, 110] width 44 height 11
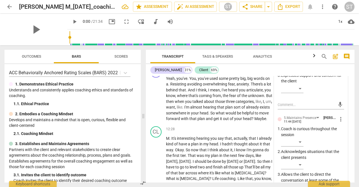
scroll to position [1449, 0]
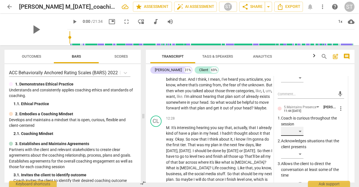
click at [301, 136] on div "​" at bounding box center [292, 131] width 22 height 9
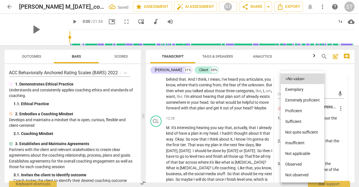
click at [302, 111] on li "Proficient" at bounding box center [303, 110] width 44 height 11
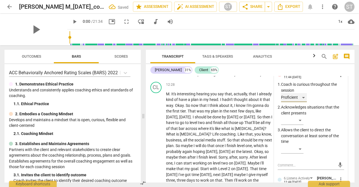
scroll to position [1483, 0]
click at [300, 124] on div "​" at bounding box center [292, 119] width 22 height 9
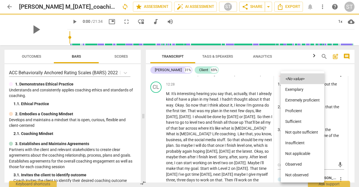
click at [298, 115] on li "Proficient" at bounding box center [303, 110] width 44 height 11
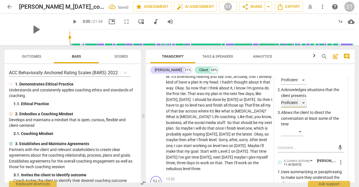
scroll to position [1507, 0]
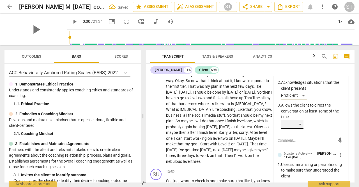
click at [301, 129] on div "​" at bounding box center [292, 124] width 22 height 9
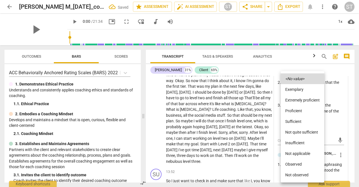
click at [301, 110] on li "Proficient" at bounding box center [303, 110] width 44 height 11
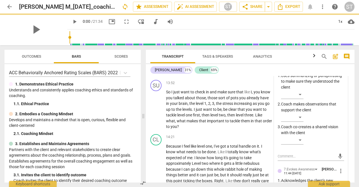
scroll to position [1597, 0]
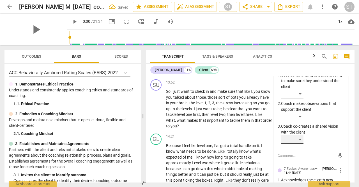
click at [300, 144] on div "​" at bounding box center [292, 139] width 22 height 9
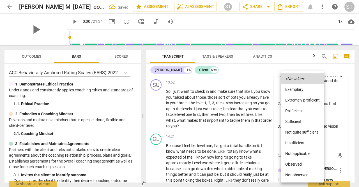
click at [306, 112] on li "Proficient" at bounding box center [303, 110] width 44 height 11
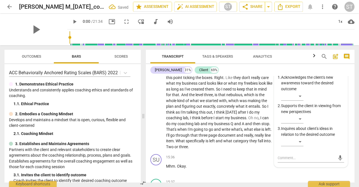
scroll to position [1709, 0]
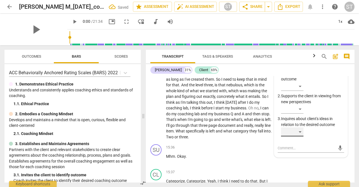
click at [301, 136] on div "​" at bounding box center [292, 131] width 22 height 9
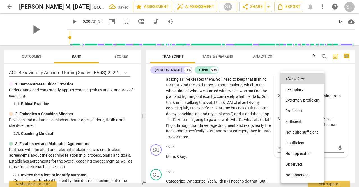
click at [301, 112] on li "Proficient" at bounding box center [303, 110] width 44 height 11
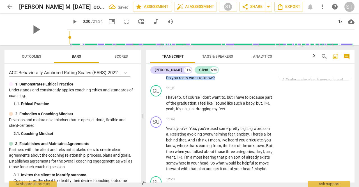
scroll to position [1388, 0]
click at [270, 131] on span "on" at bounding box center [268, 128] width 4 height 4
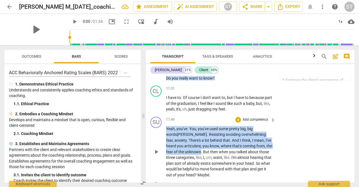
drag, startPoint x: 189, startPoint y: 161, endPoint x: 166, endPoint y: 141, distance: 31.0
click at [166, 141] on div "SU play_arrow pause 11:49 + Add competency keyboard_arrow_right Yeah , you've .…" at bounding box center [250, 147] width 209 height 66
click at [194, 157] on div "+" at bounding box center [194, 156] width 6 height 6
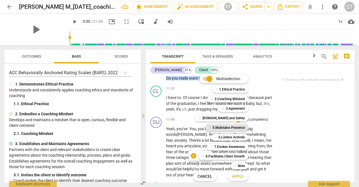
click at [221, 130] on b "5.Maintains Presence" at bounding box center [229, 127] width 32 height 7
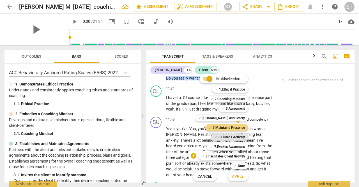
click at [227, 137] on b "6.Listens Actively" at bounding box center [232, 137] width 26 height 7
click at [237, 177] on span "Apply" at bounding box center [238, 176] width 12 height 6
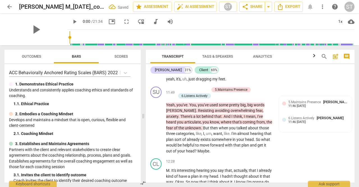
scroll to position [1417, 0]
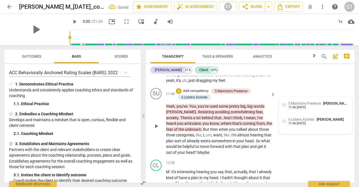
click at [316, 105] on span "5.Maintains Presence" at bounding box center [305, 103] width 33 height 4
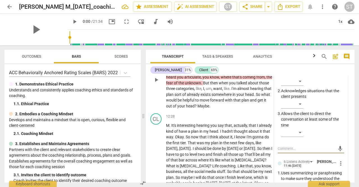
scroll to position [1461, 0]
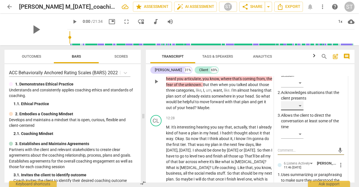
click at [301, 110] on div "​" at bounding box center [292, 105] width 22 height 9
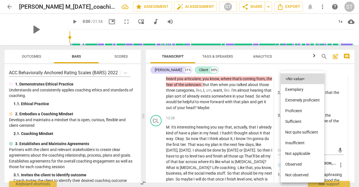
click at [304, 113] on li "Proficient" at bounding box center [303, 110] width 44 height 11
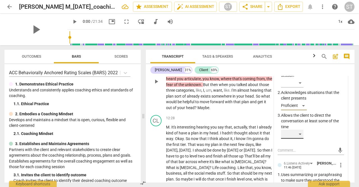
click at [301, 138] on div "​" at bounding box center [292, 133] width 22 height 9
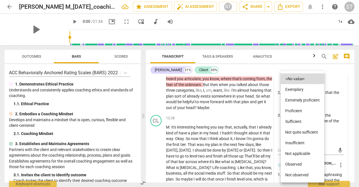
click at [301, 114] on li "Proficient" at bounding box center [303, 110] width 44 height 11
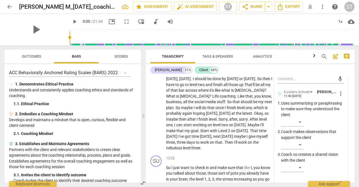
scroll to position [1533, 0]
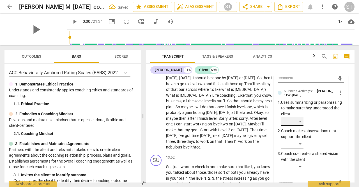
click at [301, 125] on div "​" at bounding box center [292, 120] width 22 height 9
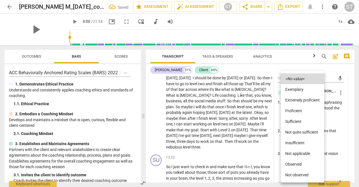
click at [303, 112] on li "Proficient" at bounding box center [303, 110] width 44 height 11
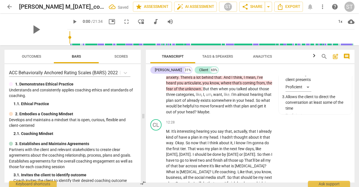
scroll to position [1456, 0]
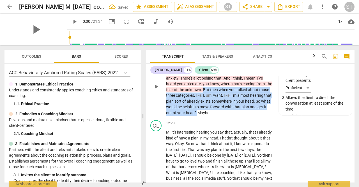
drag, startPoint x: 184, startPoint y: 101, endPoint x: 196, endPoint y: 126, distance: 27.1
click at [196, 116] on p "Yeah , you've . You , you've used some pretty big , big words Ani . Resisting a…" at bounding box center [219, 90] width 107 height 52
click at [202, 118] on div "+" at bounding box center [203, 117] width 6 height 6
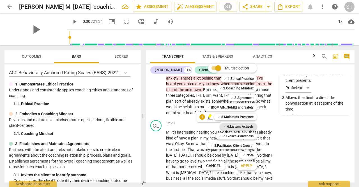
click at [239, 127] on b "6.Listens Actively" at bounding box center [240, 126] width 26 height 7
click at [245, 168] on span "Apply" at bounding box center [247, 166] width 12 height 6
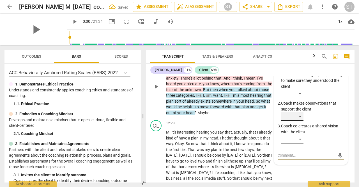
click at [299, 121] on div "​" at bounding box center [292, 116] width 22 height 9
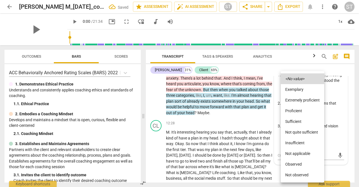
click at [303, 112] on li "Proficient" at bounding box center [303, 110] width 44 height 11
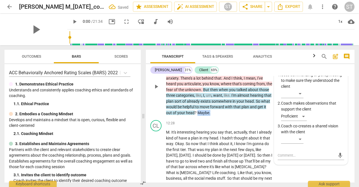
drag, startPoint x: 198, startPoint y: 122, endPoint x: 211, endPoint y: 124, distance: 12.5
click at [211, 116] on p "Yeah , you've . You , you've used some pretty big , big words Ani . Resisting a…" at bounding box center [219, 90] width 107 height 52
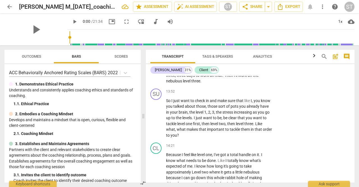
scroll to position [1604, 0]
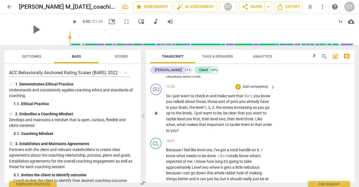
click at [261, 89] on p "Add competency" at bounding box center [255, 86] width 27 height 5
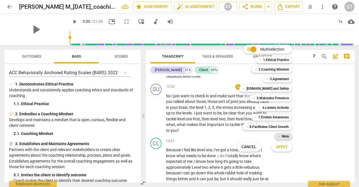
click at [284, 137] on b "Note" at bounding box center [285, 136] width 7 height 7
click at [281, 150] on button "Apply" at bounding box center [282, 147] width 21 height 10
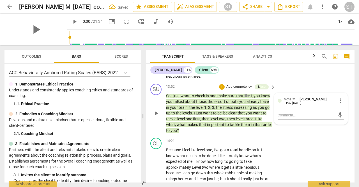
click at [221, 110] on p "So I just want to check in and make sure that like I , you know you talked abou…" at bounding box center [219, 113] width 107 height 40
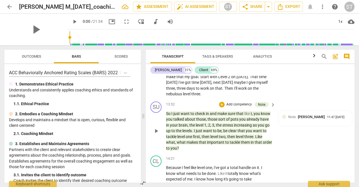
scroll to position [1585, 0]
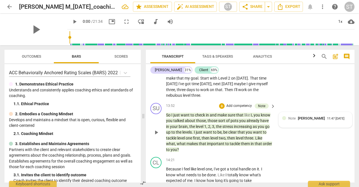
click at [312, 120] on span "[PERSON_NAME]" at bounding box center [311, 118] width 27 height 4
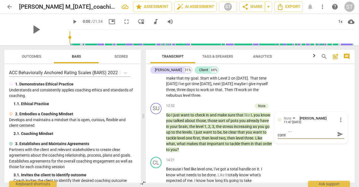
scroll to position [0, 0]
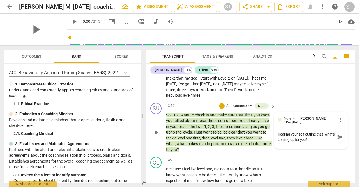
click at [326, 142] on textarea "Hearing your self outline that, what's coming up for you?" at bounding box center [307, 136] width 58 height 11
click at [323, 142] on textarea "Hearing your self outline that, (4.2) what's coming up for you?" at bounding box center [307, 136] width 58 height 11
click at [339, 140] on span "send" at bounding box center [340, 137] width 6 height 6
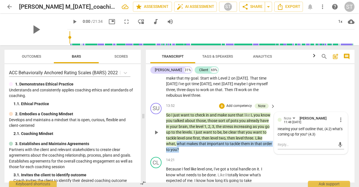
drag, startPoint x: 177, startPoint y: 154, endPoint x: 180, endPoint y: 161, distance: 7.6
click at [180, 152] on p "So I just want to check in and make sure that like I , you know you talked abou…" at bounding box center [219, 132] width 107 height 40
click at [184, 155] on div "+" at bounding box center [184, 153] width 6 height 6
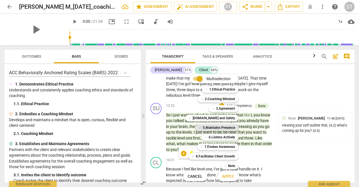
click at [221, 128] on b "5.Maintains Presence" at bounding box center [219, 127] width 32 height 7
click at [229, 144] on b "7.Evokes Awareness" at bounding box center [220, 146] width 31 height 7
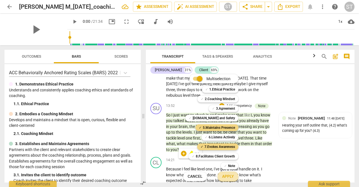
click at [230, 176] on span "Apply" at bounding box center [228, 176] width 12 height 6
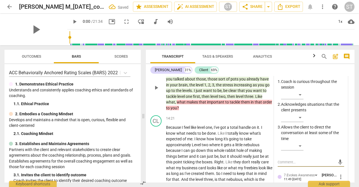
scroll to position [1629, 0]
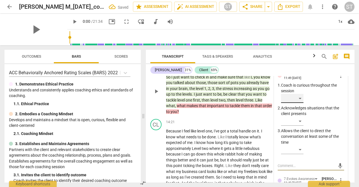
click at [299, 103] on div "​" at bounding box center [292, 98] width 22 height 9
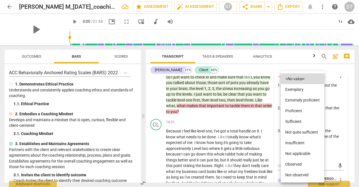
click at [298, 112] on li "Proficient" at bounding box center [303, 110] width 44 height 11
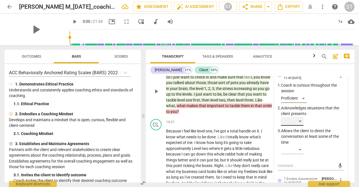
click at [302, 125] on div "​" at bounding box center [292, 120] width 22 height 9
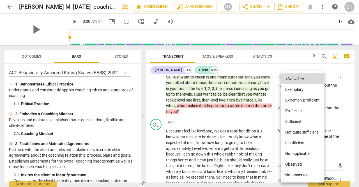
click at [303, 112] on li "Proficient" at bounding box center [303, 110] width 44 height 11
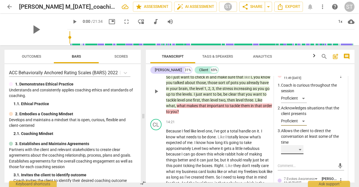
click at [301, 154] on div "​" at bounding box center [292, 149] width 22 height 9
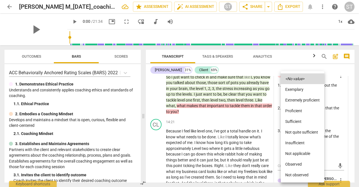
click at [303, 110] on li "Proficient" at bounding box center [303, 110] width 44 height 11
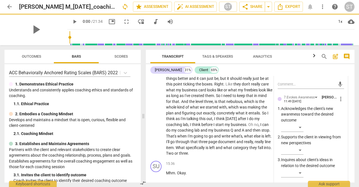
scroll to position [1739, 0]
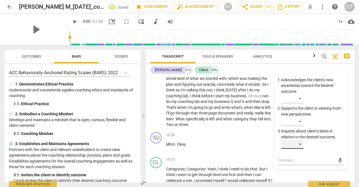
click at [301, 148] on div "​" at bounding box center [292, 144] width 22 height 9
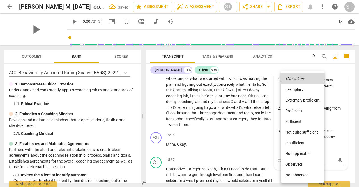
click at [305, 115] on li "Proficient" at bounding box center [303, 110] width 44 height 11
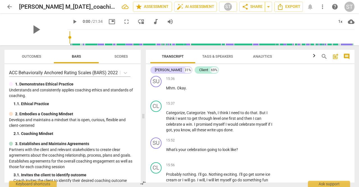
scroll to position [1796, 0]
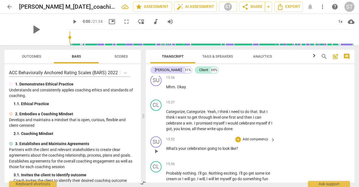
click at [257, 142] on p "Add competency" at bounding box center [255, 139] width 27 height 5
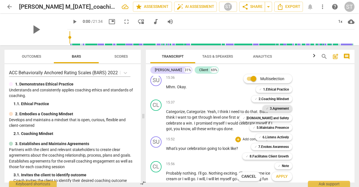
click at [282, 108] on b "3.Agreement" at bounding box center [279, 108] width 19 height 7
click at [285, 119] on b "[DOMAIN_NAME] and Safety" at bounding box center [268, 118] width 42 height 7
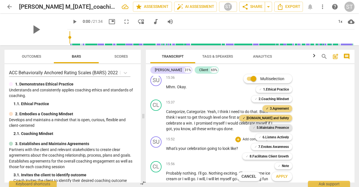
click at [282, 127] on b "5.Maintains Presence" at bounding box center [273, 127] width 32 height 7
click at [285, 138] on b "6.Listens Actively" at bounding box center [276, 137] width 26 height 7
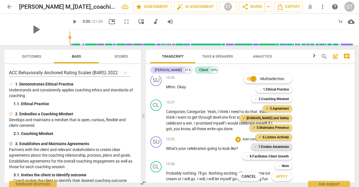
click at [280, 147] on b "7.Evokes Awareness" at bounding box center [274, 146] width 31 height 7
click at [282, 179] on span "Apply" at bounding box center [282, 176] width 12 height 6
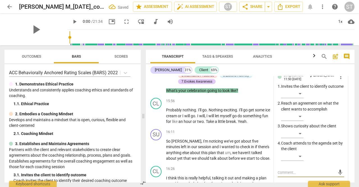
scroll to position [1873, 0]
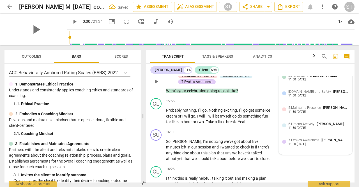
click at [312, 77] on span "[PERSON_NAME]" at bounding box center [323, 75] width 27 height 4
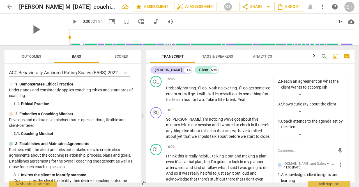
scroll to position [1896, 0]
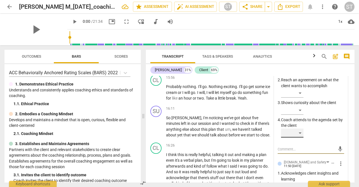
click at [300, 137] on div "​" at bounding box center [292, 132] width 22 height 9
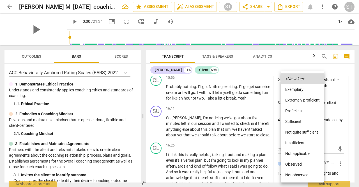
click at [305, 110] on li "Proficient" at bounding box center [303, 110] width 44 height 11
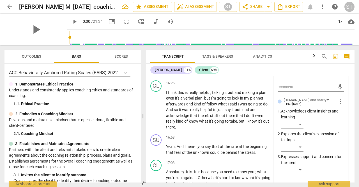
scroll to position [1965, 0]
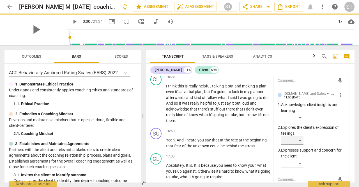
click at [300, 145] on div "​" at bounding box center [292, 140] width 22 height 9
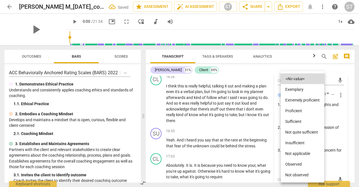
click at [305, 112] on li "Proficient" at bounding box center [303, 110] width 44 height 11
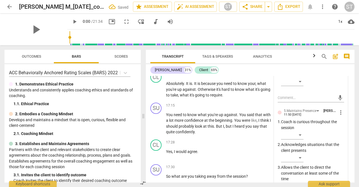
scroll to position [2050, 0]
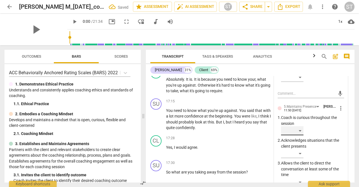
click at [302, 135] on div "​" at bounding box center [292, 130] width 22 height 9
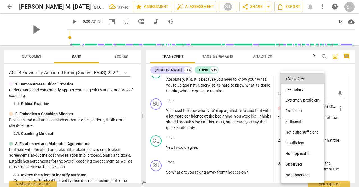
click at [307, 112] on li "Proficient" at bounding box center [303, 110] width 44 height 11
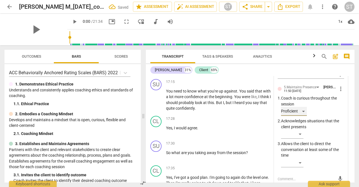
scroll to position [2095, 0]
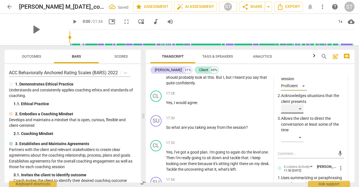
click at [301, 113] on div "​" at bounding box center [292, 108] width 22 height 9
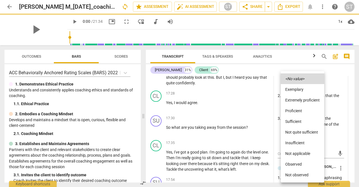
click at [301, 114] on li "Proficient" at bounding box center [303, 110] width 44 height 11
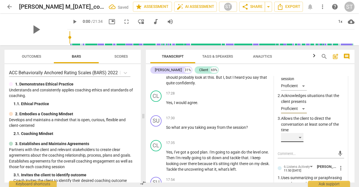
click at [301, 142] on div "​" at bounding box center [292, 137] width 22 height 9
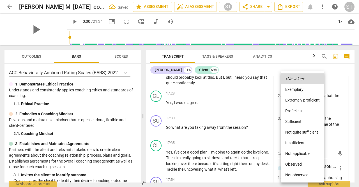
click at [304, 112] on li "Proficient" at bounding box center [303, 110] width 44 height 11
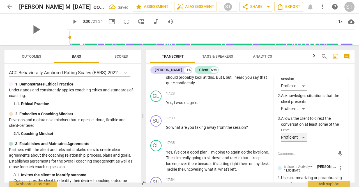
click at [300, 142] on div "Proficient" at bounding box center [294, 137] width 26 height 9
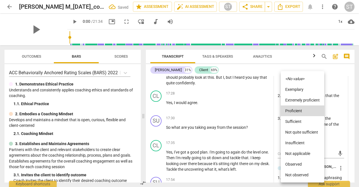
click at [312, 104] on li "Extremely proficient" at bounding box center [303, 100] width 44 height 11
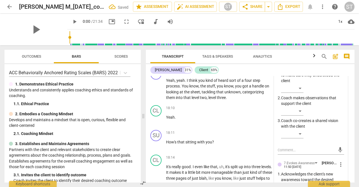
scroll to position [2212, 0]
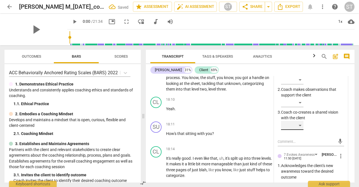
click at [300, 130] on div "​" at bounding box center [292, 125] width 22 height 9
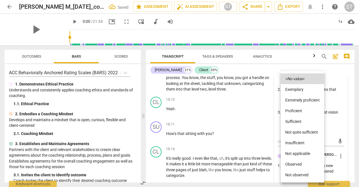
click at [301, 113] on li "Proficient" at bounding box center [303, 110] width 44 height 11
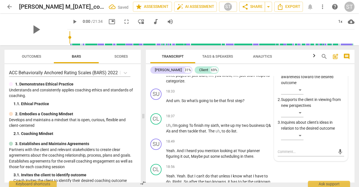
scroll to position [2307, 0]
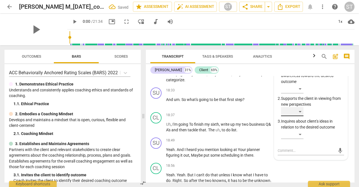
click at [300, 116] on div "​" at bounding box center [292, 111] width 22 height 9
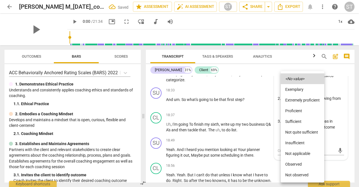
click at [304, 111] on li "Proficient" at bounding box center [303, 110] width 44 height 11
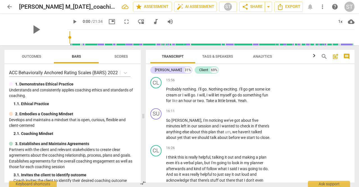
scroll to position [1893, 0]
click at [191, 124] on span "in" at bounding box center [190, 126] width 4 height 4
click at [257, 114] on p "Add competency" at bounding box center [255, 111] width 27 height 5
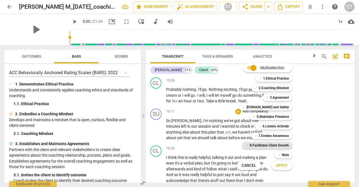
click at [280, 145] on b "8.Facilitates Client Growth" at bounding box center [269, 145] width 39 height 7
click at [283, 167] on span "Apply" at bounding box center [282, 166] width 12 height 6
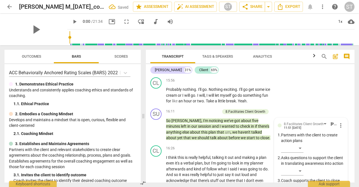
scroll to position [1985, 0]
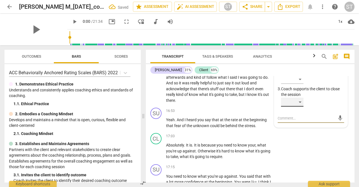
click at [300, 106] on div "​" at bounding box center [292, 101] width 22 height 9
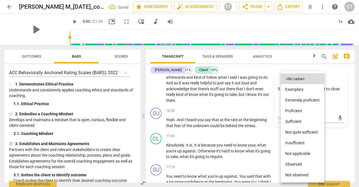
click at [296, 111] on li "Proficient" at bounding box center [303, 110] width 44 height 11
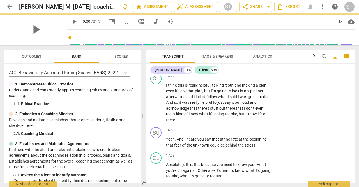
scroll to position [1969, 0]
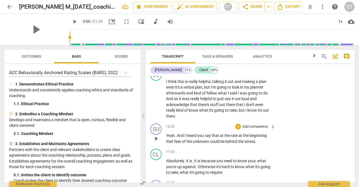
click at [260, 138] on span "beginning" at bounding box center [258, 135] width 17 height 4
click at [259, 129] on p "Add competency" at bounding box center [255, 126] width 27 height 5
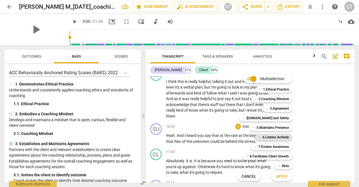
click at [281, 137] on b "6.Listens Actively" at bounding box center [276, 137] width 26 height 7
click at [281, 179] on button "Apply" at bounding box center [282, 176] width 21 height 10
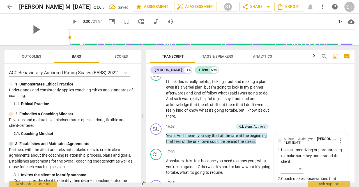
scroll to position [2075, 0]
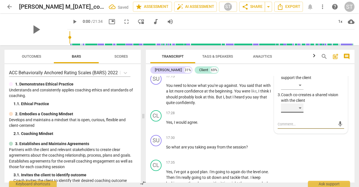
click at [299, 112] on div "​" at bounding box center [292, 107] width 22 height 9
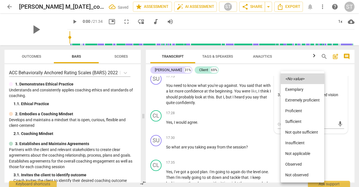
click at [301, 111] on li "Proficient" at bounding box center [303, 110] width 44 height 11
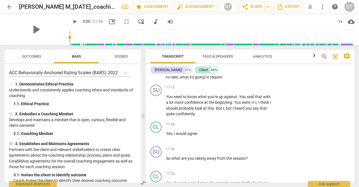
scroll to position [2067, 0]
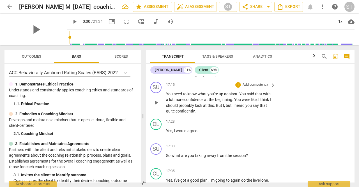
click at [252, 96] on span "said" at bounding box center [251, 94] width 8 height 4
click at [257, 87] on p "Add competency" at bounding box center [255, 84] width 27 height 5
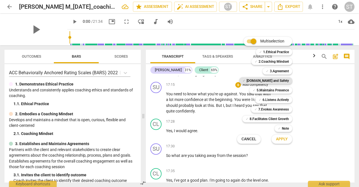
click at [280, 80] on b "[DOMAIN_NAME] and Safety" at bounding box center [268, 80] width 42 height 7
click at [284, 140] on span "Apply" at bounding box center [282, 139] width 12 height 6
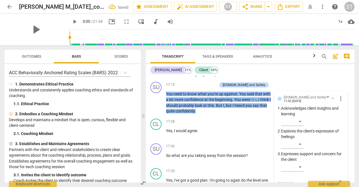
scroll to position [2126, 0]
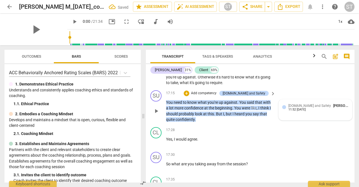
click at [303, 108] on span "[DOMAIN_NAME] and Safety" at bounding box center [310, 106] width 43 height 4
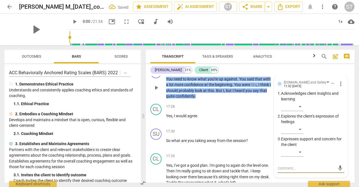
scroll to position [2082, 0]
click at [301, 111] on div "​" at bounding box center [292, 106] width 22 height 9
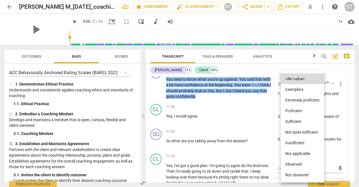
click at [301, 111] on li "Proficient" at bounding box center [303, 110] width 44 height 11
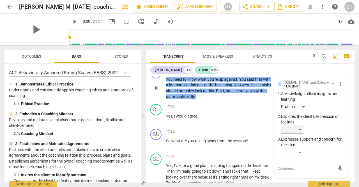
click at [300, 134] on div "​" at bounding box center [292, 129] width 22 height 9
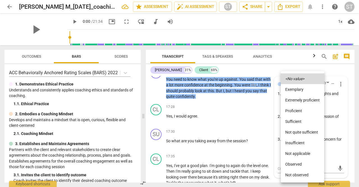
click at [302, 113] on li "Proficient" at bounding box center [303, 110] width 44 height 11
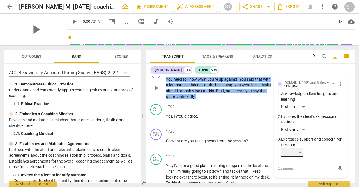
click at [299, 157] on div "​" at bounding box center [292, 152] width 22 height 9
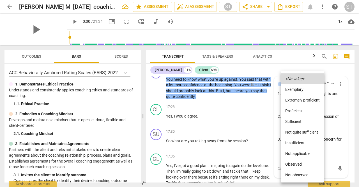
click at [303, 113] on li "Proficient" at bounding box center [303, 110] width 44 height 11
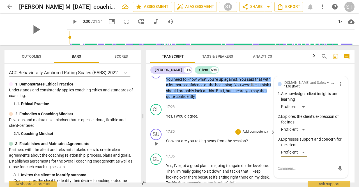
click at [261, 143] on p "So what are you taking away from the session ?" at bounding box center [219, 141] width 107 height 6
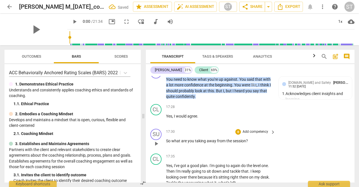
click at [255, 134] on p "Add competency" at bounding box center [255, 131] width 27 height 5
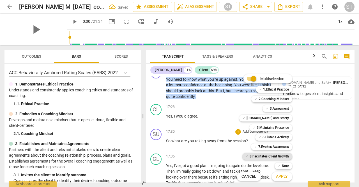
click at [285, 158] on b "8.Facilitates Client Growth" at bounding box center [269, 156] width 39 height 7
click at [281, 178] on span "Apply" at bounding box center [282, 176] width 12 height 6
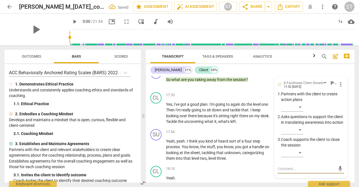
scroll to position [2143, 0]
click at [300, 134] on div "​" at bounding box center [292, 129] width 22 height 9
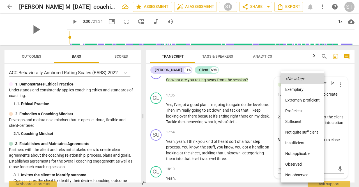
click at [300, 111] on li "Proficient" at bounding box center [303, 110] width 44 height 11
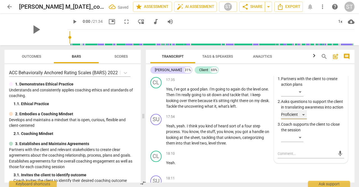
scroll to position [2159, 0]
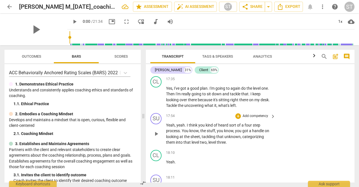
click at [254, 118] on p "Add competency" at bounding box center [255, 115] width 27 height 5
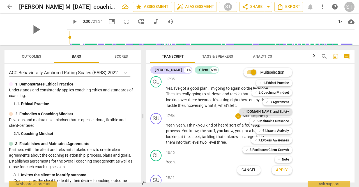
click at [283, 113] on b "[DOMAIN_NAME] and Safety" at bounding box center [268, 111] width 42 height 7
click at [285, 131] on b "6.Listens Actively" at bounding box center [276, 130] width 26 height 7
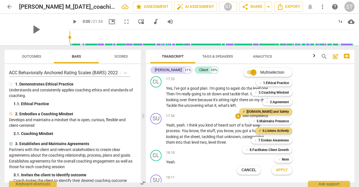
click at [285, 173] on button "Apply" at bounding box center [282, 170] width 21 height 10
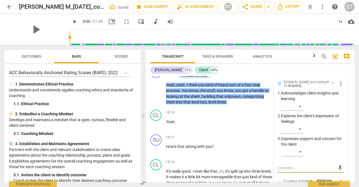
scroll to position [2205, 0]
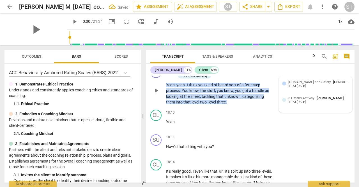
click at [306, 88] on div "11:53 [DATE]" at bounding box center [297, 86] width 17 height 4
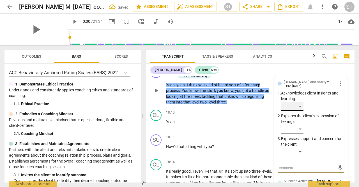
click at [302, 111] on div "​" at bounding box center [292, 106] width 22 height 9
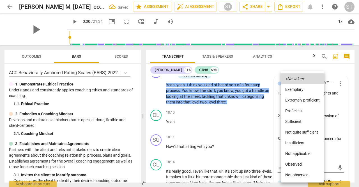
click at [302, 112] on li "Proficient" at bounding box center [303, 110] width 44 height 11
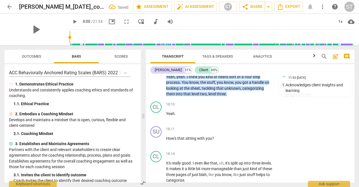
scroll to position [2204, 0]
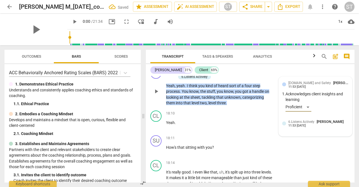
click at [308, 97] on div "[DOMAIN_NAME] and Safety Sue Trace 11:53 [DATE] 1. Acknowledges client insights…" at bounding box center [315, 98] width 67 height 36
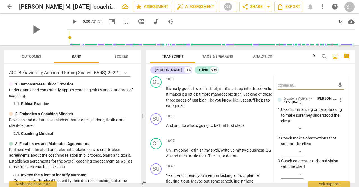
scroll to position [2289, 0]
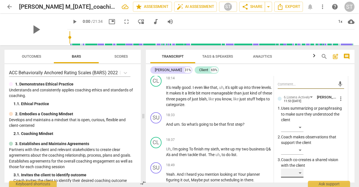
click at [301, 177] on div "​" at bounding box center [292, 172] width 22 height 9
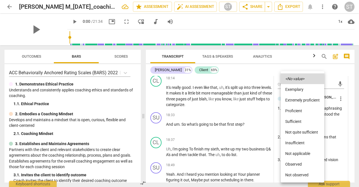
click at [301, 111] on li "Proficient" at bounding box center [303, 110] width 44 height 11
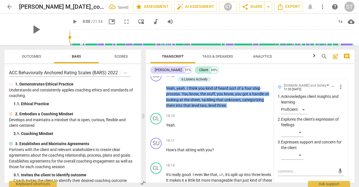
scroll to position [2194, 0]
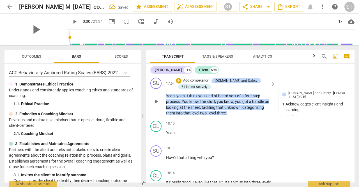
click at [226, 90] on div "+ Add competency [DOMAIN_NAME] and Safety 6.Listens Actively" at bounding box center [222, 83] width 93 height 12
click at [198, 83] on p "Add competency" at bounding box center [196, 80] width 27 height 5
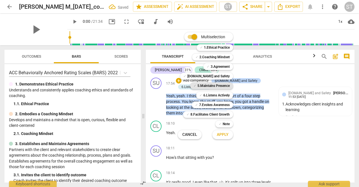
click at [223, 85] on b "5.Maintains Presence" at bounding box center [214, 85] width 32 height 7
click at [227, 136] on span "Apply" at bounding box center [223, 135] width 12 height 6
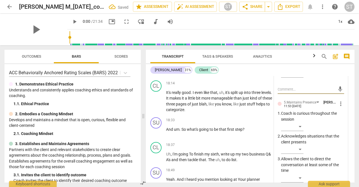
scroll to position [2293, 0]
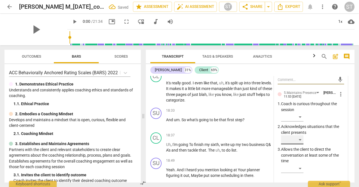
click at [300, 144] on div "​" at bounding box center [292, 139] width 22 height 9
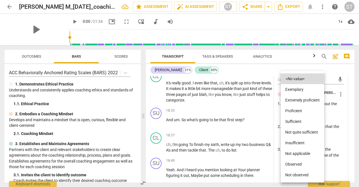
click at [301, 111] on li "Proficient" at bounding box center [303, 110] width 44 height 11
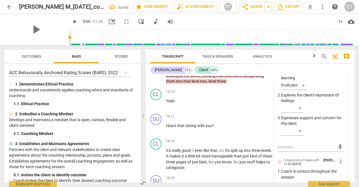
scroll to position [2226, 0]
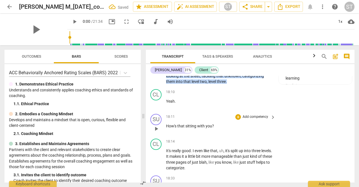
click at [259, 119] on p "Add competency" at bounding box center [255, 116] width 27 height 5
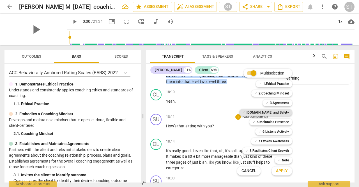
click at [275, 112] on b "[DOMAIN_NAME] and Safety" at bounding box center [268, 112] width 42 height 7
click at [283, 173] on span "Apply" at bounding box center [282, 171] width 12 height 6
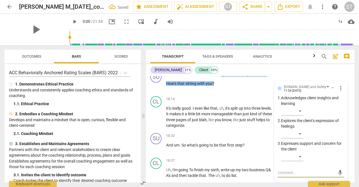
scroll to position [2267, 0]
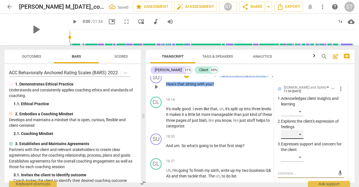
click at [301, 139] on div "​" at bounding box center [292, 134] width 22 height 9
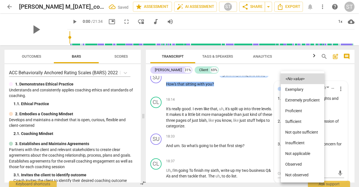
click at [301, 112] on li "Proficient" at bounding box center [303, 110] width 44 height 11
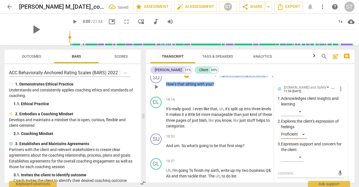
click at [217, 77] on p "Add competency" at bounding box center [204, 74] width 27 height 5
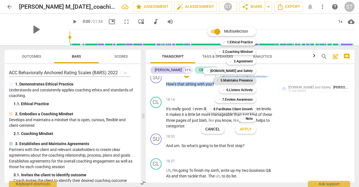
click at [244, 82] on b "5.Maintains Presence" at bounding box center [237, 80] width 32 height 7
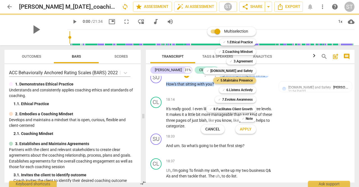
click at [250, 131] on span "Apply" at bounding box center [246, 129] width 12 height 6
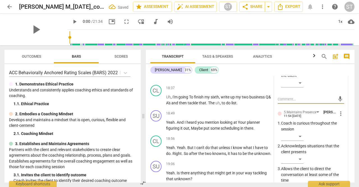
scroll to position [2345, 0]
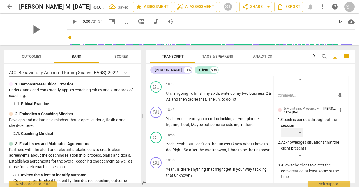
click at [301, 137] on div "​" at bounding box center [292, 132] width 22 height 9
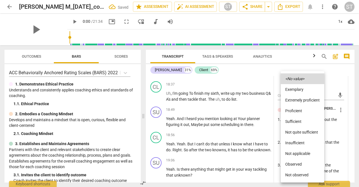
click at [300, 111] on li "Proficient" at bounding box center [303, 110] width 44 height 11
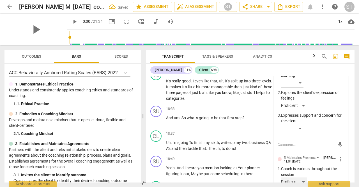
scroll to position [2293, 0]
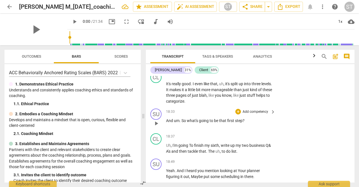
click at [255, 124] on p "And um . So what's going to be that first step ?" at bounding box center [219, 121] width 107 height 6
click at [259, 114] on p "Add competency" at bounding box center [255, 111] width 27 height 5
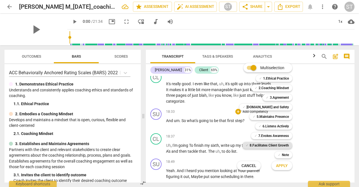
click at [281, 147] on b "8.Facilitates Client Growth" at bounding box center [269, 145] width 39 height 7
click at [284, 168] on span "Apply" at bounding box center [282, 166] width 12 height 6
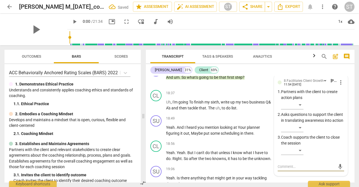
scroll to position [2335, 0]
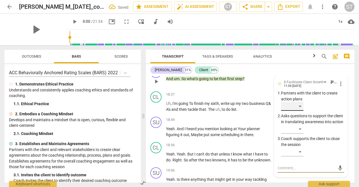
click at [302, 111] on div "​" at bounding box center [292, 106] width 22 height 9
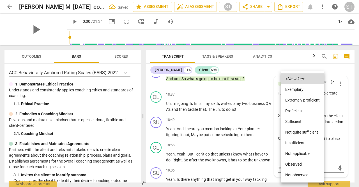
click at [298, 111] on li "Proficient" at bounding box center [303, 110] width 44 height 11
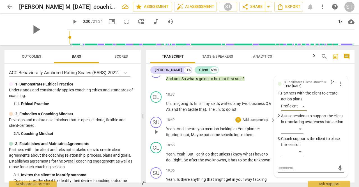
click at [259, 131] on span "planner" at bounding box center [253, 128] width 13 height 4
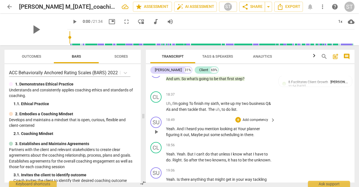
click at [256, 122] on p "Add competency" at bounding box center [255, 119] width 27 height 5
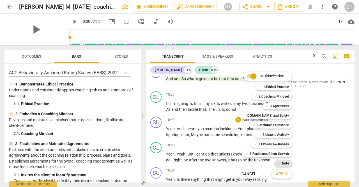
click at [285, 163] on b "Note" at bounding box center [285, 163] width 7 height 7
click at [280, 134] on b "6.Listens Actively" at bounding box center [276, 134] width 26 height 7
click at [284, 173] on span "Apply" at bounding box center [282, 174] width 12 height 6
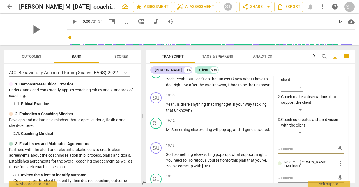
scroll to position [2412, 0]
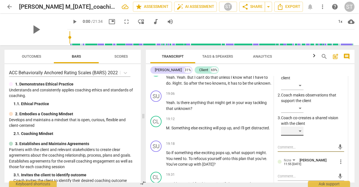
click at [300, 135] on div "​" at bounding box center [292, 130] width 22 height 9
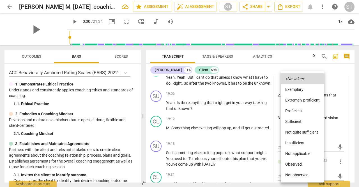
click at [302, 112] on li "Proficient" at bounding box center [303, 110] width 44 height 11
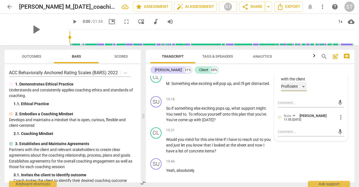
scroll to position [2458, 0]
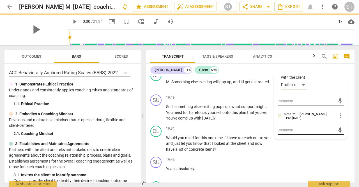
click at [284, 132] on textarea at bounding box center [307, 129] width 58 height 5
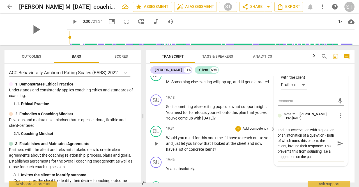
scroll to position [5, 0]
click at [340, 146] on span "send" at bounding box center [340, 143] width 6 height 6
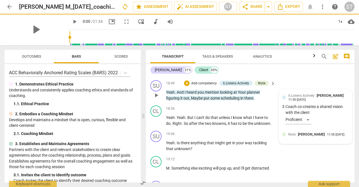
scroll to position [2370, 0]
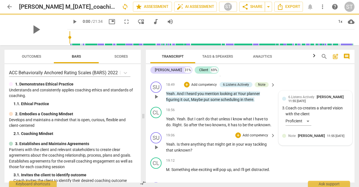
click at [256, 138] on p "Add competency" at bounding box center [255, 135] width 27 height 5
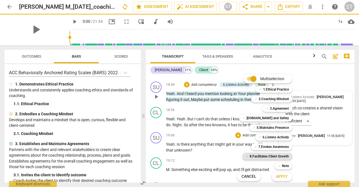
click at [271, 156] on b "8.Facilitates Client Growth" at bounding box center [269, 156] width 39 height 7
click at [280, 177] on span "Apply" at bounding box center [282, 176] width 12 height 6
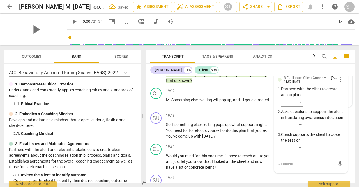
scroll to position [2440, 0]
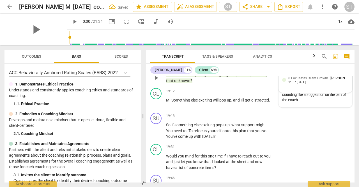
click at [306, 84] on div "11:57 [DATE]" at bounding box center [297, 83] width 17 height 4
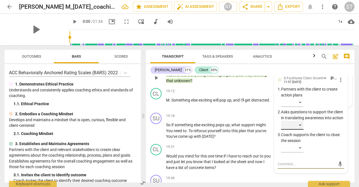
click at [301, 129] on div "​" at bounding box center [292, 124] width 22 height 9
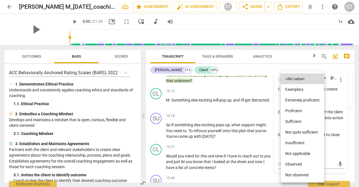
click at [299, 112] on li "Proficient" at bounding box center [303, 110] width 44 height 11
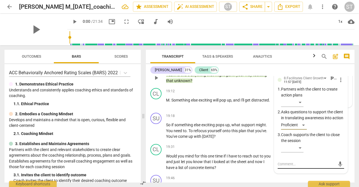
click at [283, 166] on textarea at bounding box center [307, 163] width 58 height 5
click at [339, 167] on span "send" at bounding box center [340, 164] width 6 height 6
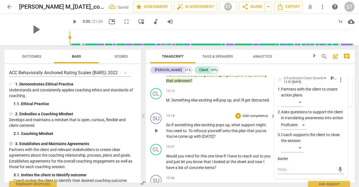
click at [252, 127] on p "So if something else exciting pops up , what support might . You need to . To r…" at bounding box center [219, 130] width 107 height 17
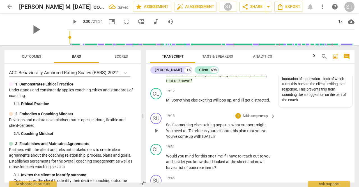
click at [250, 118] on p "Add competency" at bounding box center [255, 115] width 27 height 5
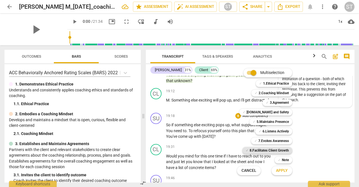
click at [274, 151] on b "8.Facilitates Client Growth" at bounding box center [269, 150] width 39 height 7
click at [280, 175] on button "Apply" at bounding box center [282, 170] width 21 height 10
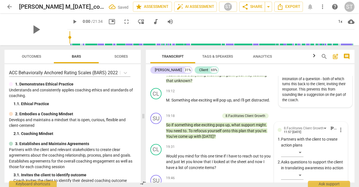
scroll to position [2536, 0]
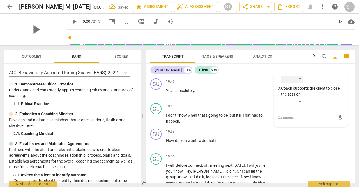
click at [301, 83] on div "​" at bounding box center [292, 78] width 22 height 9
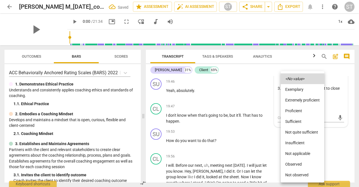
click at [300, 112] on li "Proficient" at bounding box center [303, 110] width 44 height 11
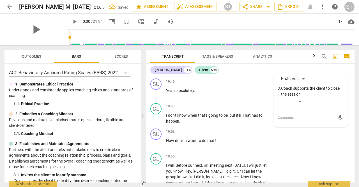
click at [286, 120] on textarea at bounding box center [307, 117] width 58 height 5
click at [351, 139] on div "SU play_arrow pause 19:53 + Add competency keyboard_arrow_right How do you want…" at bounding box center [250, 138] width 209 height 25
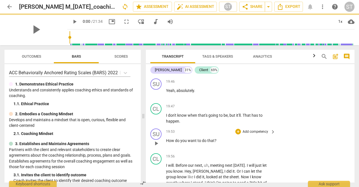
click at [337, 132] on div "SU play_arrow pause 19:53 + Add competency keyboard_arrow_right How do you want…" at bounding box center [250, 138] width 209 height 25
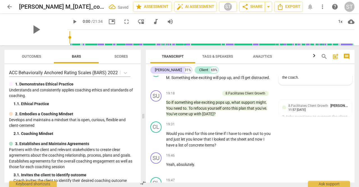
scroll to position [2461, 0]
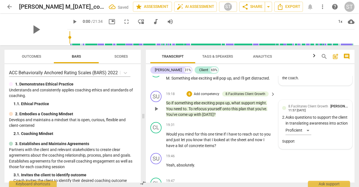
click at [306, 112] on div "11:57 [DATE]" at bounding box center [297, 111] width 17 height 4
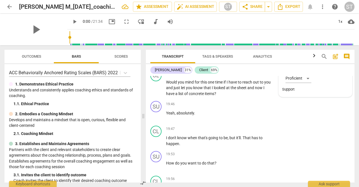
scroll to position [2517, 0]
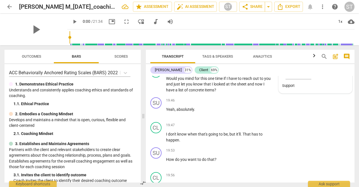
click at [273, 152] on div "SU play_arrow pause 19:53 + Add competency keyboard_arrow_right How do you want…" at bounding box center [250, 157] width 209 height 25
click at [257, 153] on p "Add competency" at bounding box center [255, 150] width 27 height 5
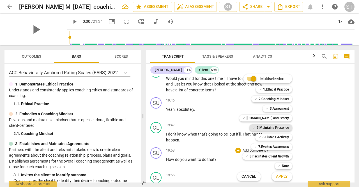
click at [283, 127] on b "5.Maintains Presence" at bounding box center [273, 127] width 32 height 7
click at [281, 148] on b "7.Evokes Awareness" at bounding box center [274, 146] width 31 height 7
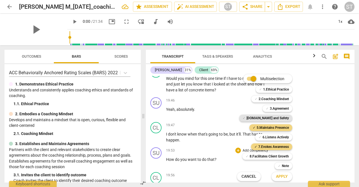
click at [278, 119] on b "[DOMAIN_NAME] and Safety" at bounding box center [268, 118] width 42 height 7
click at [286, 167] on b "Note" at bounding box center [285, 165] width 7 height 7
click at [284, 178] on span "Apply" at bounding box center [282, 176] width 12 height 6
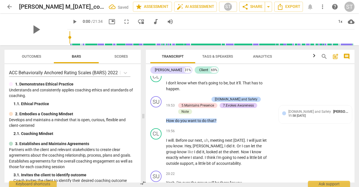
scroll to position [2568, 0]
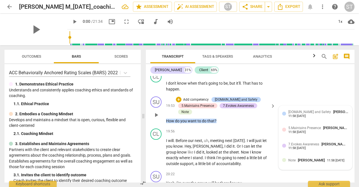
click at [309, 114] on span "[DOMAIN_NAME] and Safety" at bounding box center [310, 112] width 43 height 4
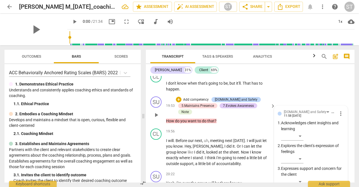
scroll to position [2642, 0]
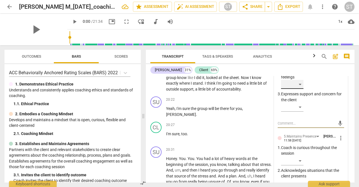
click at [300, 89] on div "​" at bounding box center [292, 84] width 22 height 9
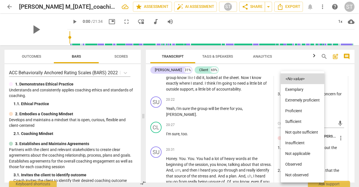
click at [301, 113] on li "Proficient" at bounding box center [303, 110] width 44 height 11
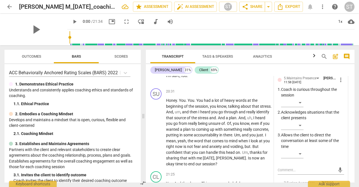
scroll to position [2703, 0]
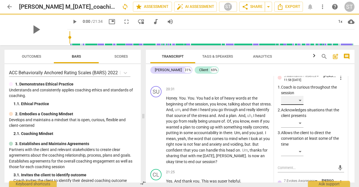
click at [299, 105] on div "​" at bounding box center [292, 100] width 22 height 9
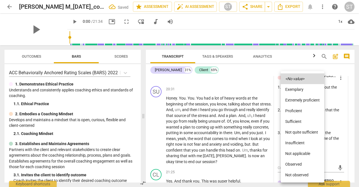
click at [304, 113] on li "Proficient" at bounding box center [303, 110] width 44 height 11
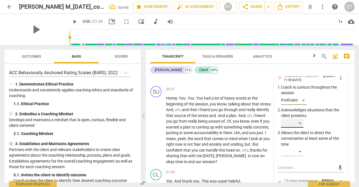
click at [300, 127] on div "​" at bounding box center [292, 122] width 22 height 9
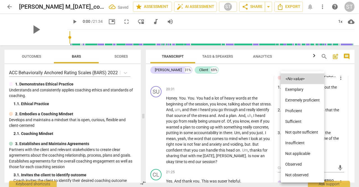
click at [300, 114] on li "Proficient" at bounding box center [303, 110] width 44 height 11
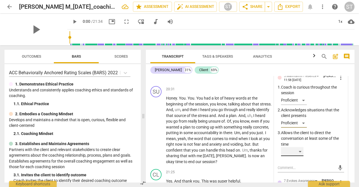
click at [301, 156] on div "​" at bounding box center [292, 151] width 22 height 9
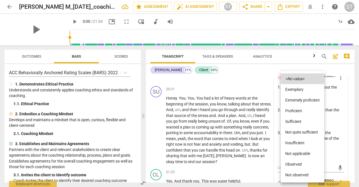
click at [306, 110] on li "Proficient" at bounding box center [303, 110] width 44 height 11
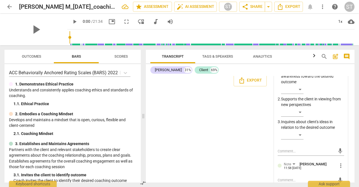
scroll to position [2823, 0]
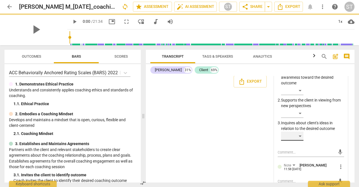
click at [299, 140] on div "​" at bounding box center [292, 135] width 22 height 9
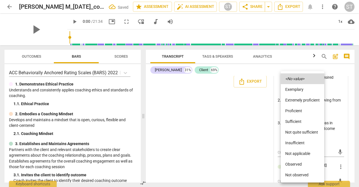
click at [303, 112] on li "Proficient" at bounding box center [303, 110] width 44 height 11
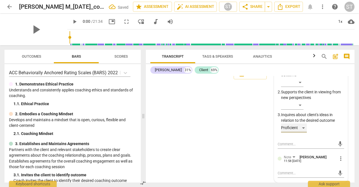
scroll to position [2836, 0]
click at [284, 173] on textarea at bounding box center [307, 172] width 58 height 5
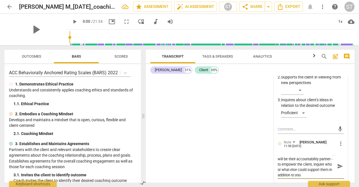
scroll to position [0, 0]
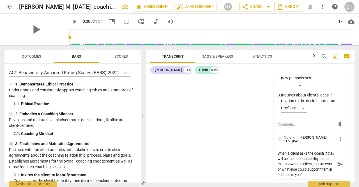
click at [339, 167] on span "send" at bounding box center [340, 164] width 6 height 6
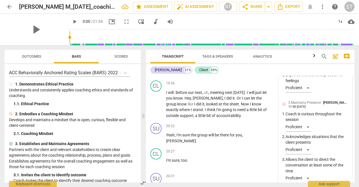
scroll to position [2615, 0]
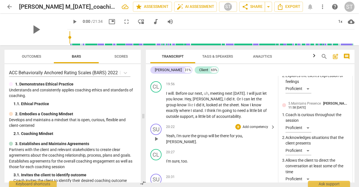
click at [257, 140] on p "Yeah , I'm sure the group will be there for you , [PERSON_NAME] ." at bounding box center [219, 139] width 107 height 12
click at [250, 129] on p "Add competency" at bounding box center [255, 126] width 27 height 5
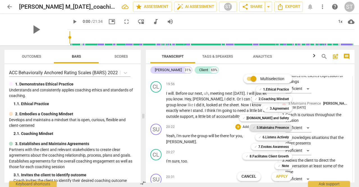
click at [276, 126] on b "5.Maintains Presence" at bounding box center [273, 127] width 32 height 7
click at [272, 118] on b "[DOMAIN_NAME] and Safety" at bounding box center [268, 118] width 42 height 7
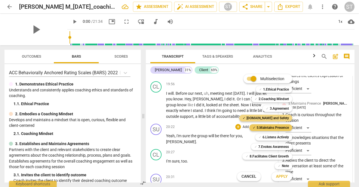
click at [271, 127] on b "5.Maintains Presence" at bounding box center [273, 127] width 32 height 7
click at [279, 178] on span "Apply" at bounding box center [282, 176] width 12 height 6
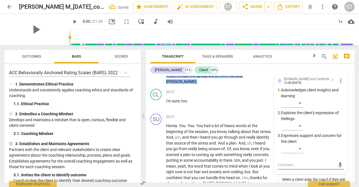
scroll to position [2674, 0]
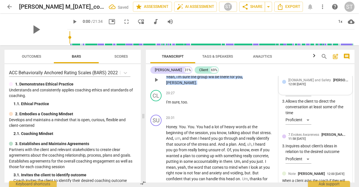
click at [300, 82] on span "[DOMAIN_NAME] and Safety" at bounding box center [310, 80] width 43 height 4
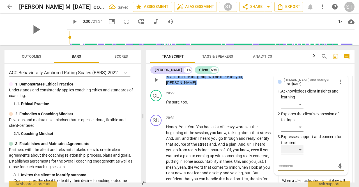
click at [301, 154] on div "​" at bounding box center [292, 149] width 22 height 9
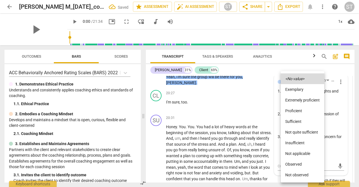
click at [303, 112] on li "Proficient" at bounding box center [303, 110] width 44 height 11
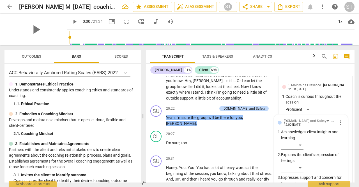
scroll to position [2633, 0]
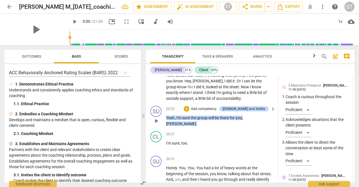
click at [217, 111] on p "Add competency" at bounding box center [204, 108] width 27 height 5
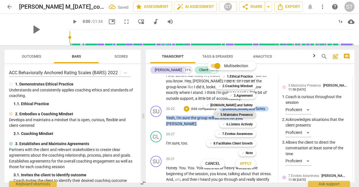
click at [244, 116] on b "5.Maintains Presence" at bounding box center [237, 114] width 32 height 7
click at [244, 166] on button "Apply" at bounding box center [246, 163] width 21 height 10
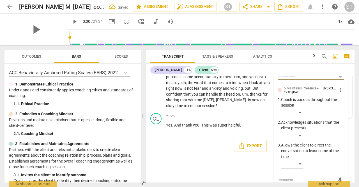
scroll to position [2765, 0]
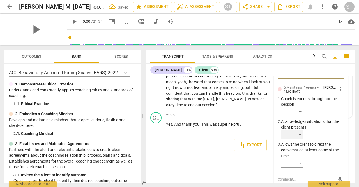
click at [299, 139] on div "​" at bounding box center [292, 134] width 22 height 9
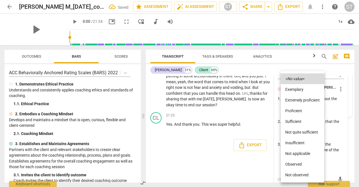
click at [301, 113] on li "Proficient" at bounding box center [303, 110] width 44 height 11
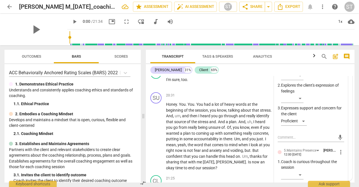
scroll to position [2702, 0]
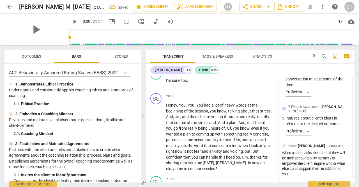
click at [273, 152] on div "Honey . You . You . You had a lot of heavy words at the beginning of the sessio…" at bounding box center [221, 136] width 110 height 69
click at [178, 106] on span "." at bounding box center [178, 105] width 2 height 4
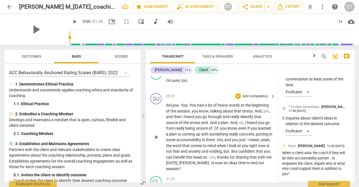
click at [221, 152] on span "voiding" at bounding box center [215, 151] width 13 height 4
click at [273, 152] on div "Ani, you . You . You had a lot of heavy words at the beginning of the session ,…" at bounding box center [221, 136] width 110 height 69
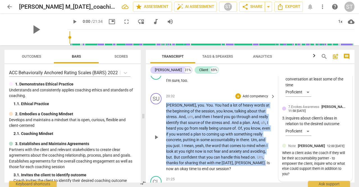
drag, startPoint x: 167, startPoint y: 104, endPoint x: 207, endPoint y: 161, distance: 69.7
click at [207, 161] on p "Ani , you . You . You had a lot of heavy words at the beginning of the session …" at bounding box center [219, 136] width 107 height 69
click at [212, 157] on div "+" at bounding box center [213, 155] width 6 height 6
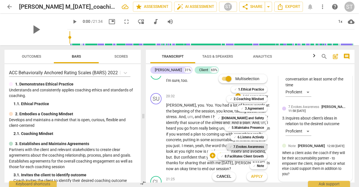
click at [251, 146] on b "7.Evokes Awareness" at bounding box center [249, 146] width 31 height 7
click at [250, 117] on b "[DOMAIN_NAME] and Safety" at bounding box center [243, 118] width 42 height 7
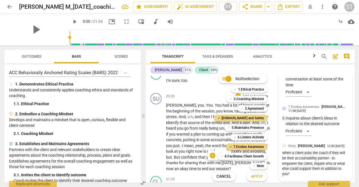
click at [257, 176] on span "Apply" at bounding box center [257, 176] width 12 height 6
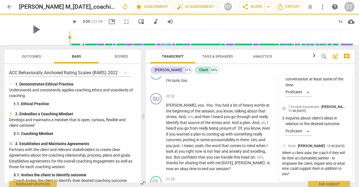
click at [257, 176] on div "+ Add competency" at bounding box center [252, 179] width 33 height 6
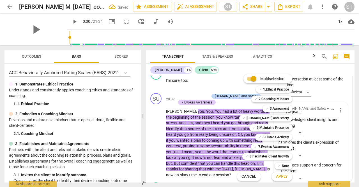
scroll to position [2767, 0]
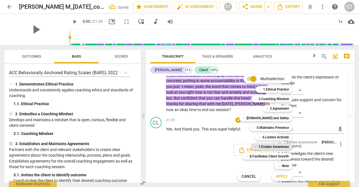
click at [275, 147] on b "7.Evokes Awareness" at bounding box center [274, 146] width 31 height 7
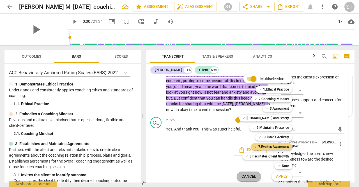
click at [252, 173] on span "Cancel" at bounding box center [249, 176] width 15 height 6
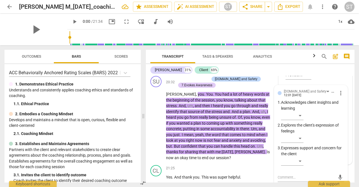
scroll to position [2722, 0]
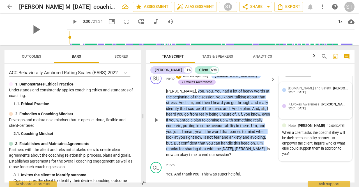
click at [312, 91] on div "[DOMAIN_NAME] and Safety Sue Trace 12:01 [DATE]" at bounding box center [319, 89] width 60 height 9
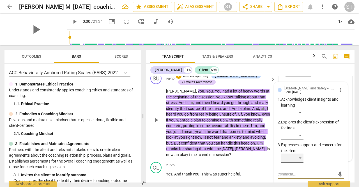
click at [299, 161] on div "​" at bounding box center [292, 157] width 22 height 9
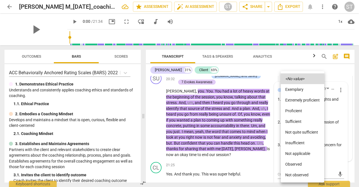
click at [309, 112] on li "Proficient" at bounding box center [303, 110] width 44 height 11
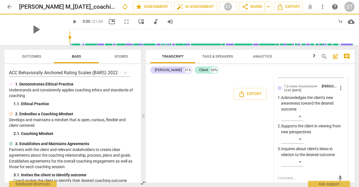
scroll to position [2823, 0]
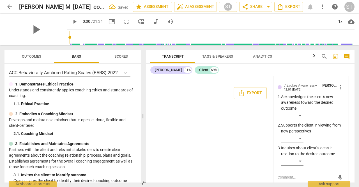
click at [308, 122] on p "Supports the client in viewing from new perspectives" at bounding box center [312, 128] width 63 height 12
click at [300, 120] on div "​" at bounding box center [292, 115] width 22 height 9
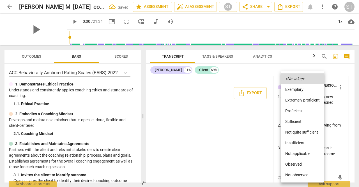
click at [301, 112] on li "Proficient" at bounding box center [303, 110] width 44 height 11
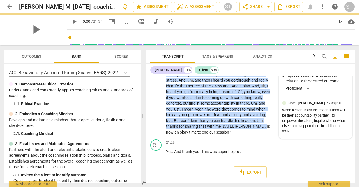
scroll to position [2744, 0]
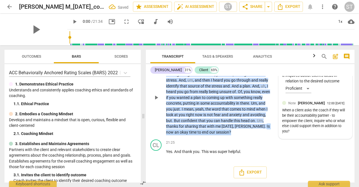
drag, startPoint x: 208, startPoint y: 127, endPoint x: 212, endPoint y: 134, distance: 8.3
click at [212, 134] on p "Ani , you . You . You had a lot of heavy words at the beginning of the session …" at bounding box center [219, 100] width 107 height 69
click at [186, 124] on div "+" at bounding box center [187, 125] width 6 height 6
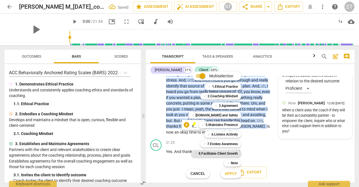
click at [221, 153] on b "8.Facilitates Client Growth" at bounding box center [218, 153] width 39 height 7
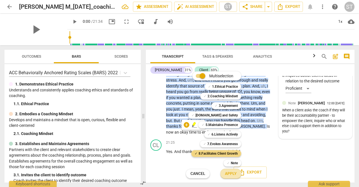
click at [232, 175] on span "Apply" at bounding box center [231, 174] width 12 height 6
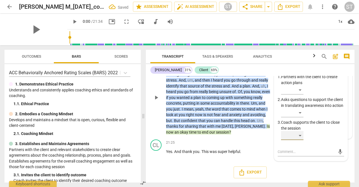
click at [300, 140] on div "​" at bounding box center [292, 135] width 22 height 9
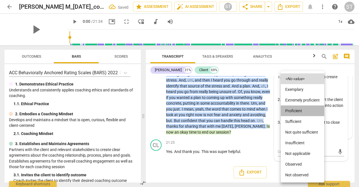
click at [298, 110] on li "Proficient" at bounding box center [303, 110] width 44 height 11
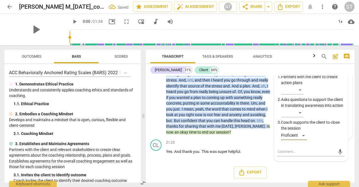
click at [120, 56] on span "Scores" at bounding box center [121, 56] width 13 height 4
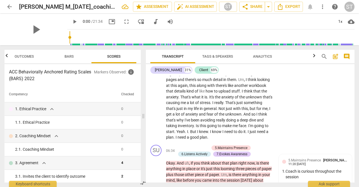
scroll to position [0, 0]
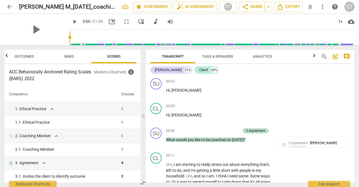
click at [335, 58] on span "post_add" at bounding box center [335, 56] width 7 height 7
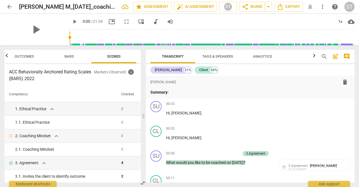
click at [351, 50] on div "search post_add comment" at bounding box center [336, 56] width 34 height 13
click at [177, 93] on p "Summary:" at bounding box center [250, 92] width 200 height 6
